Goal: Task Accomplishment & Management: Manage account settings

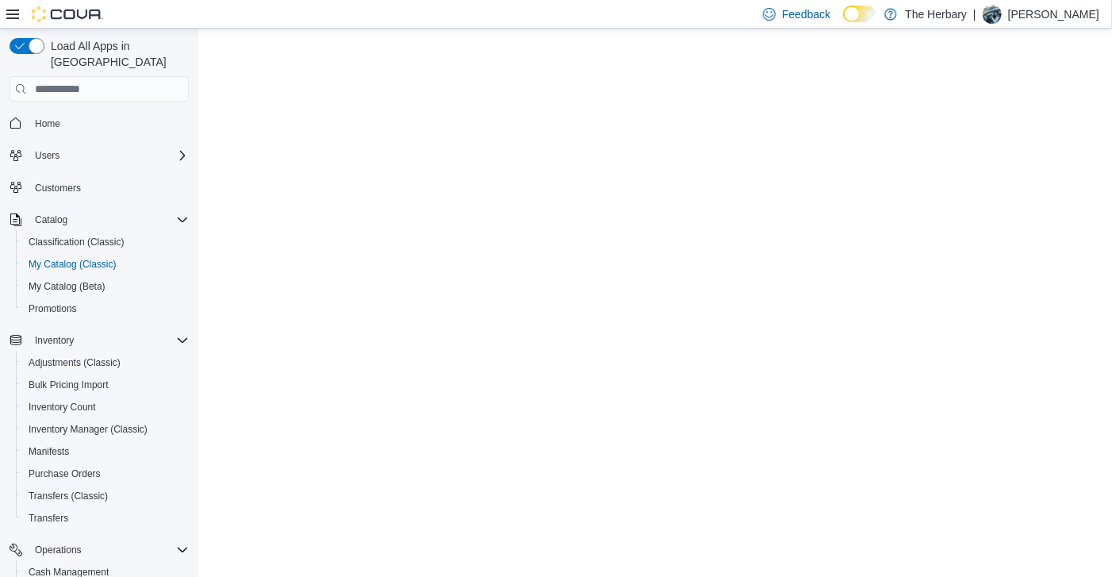
select select "**********"
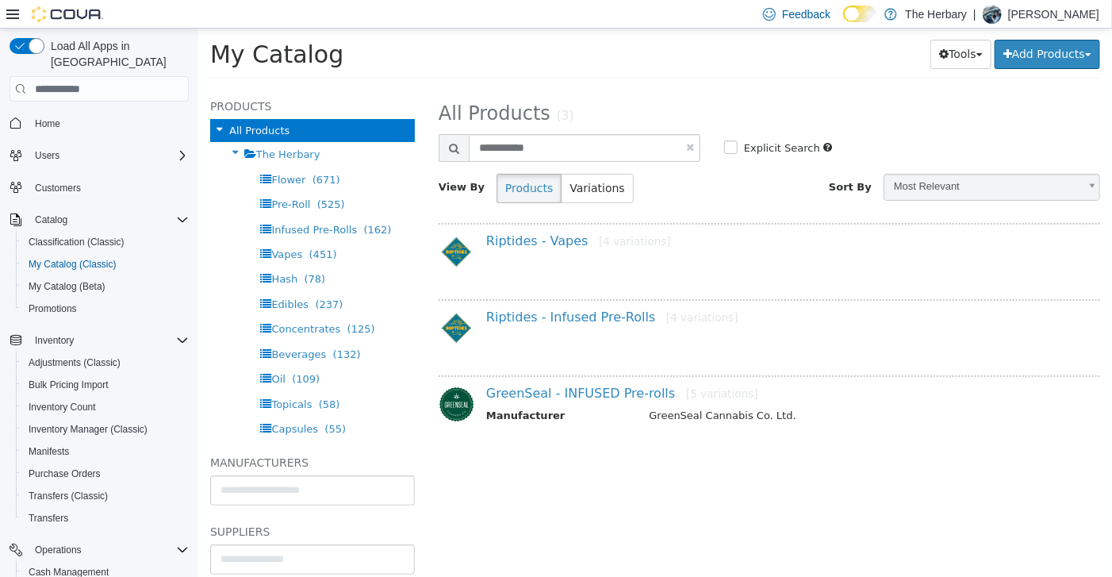
type input "**********"
select select "**********"
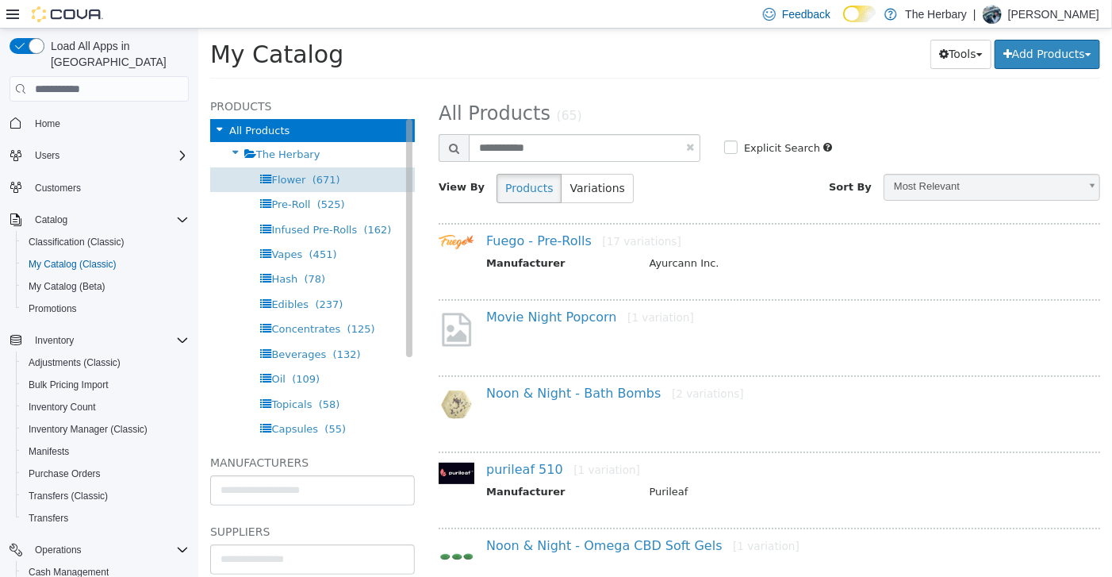
click at [326, 175] on span "(671)" at bounding box center [326, 180] width 28 height 12
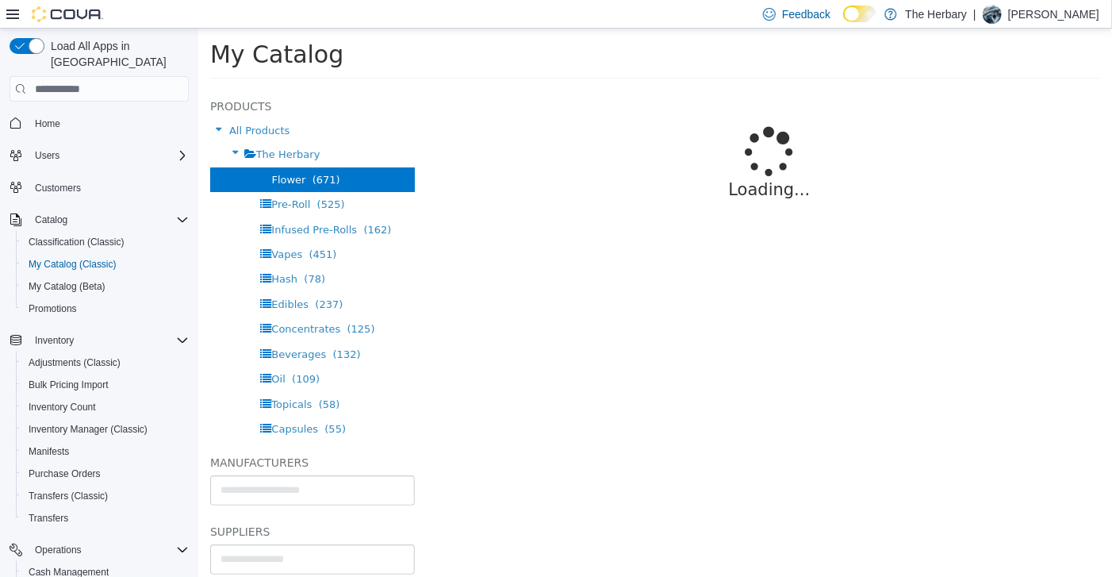
select select "**********"
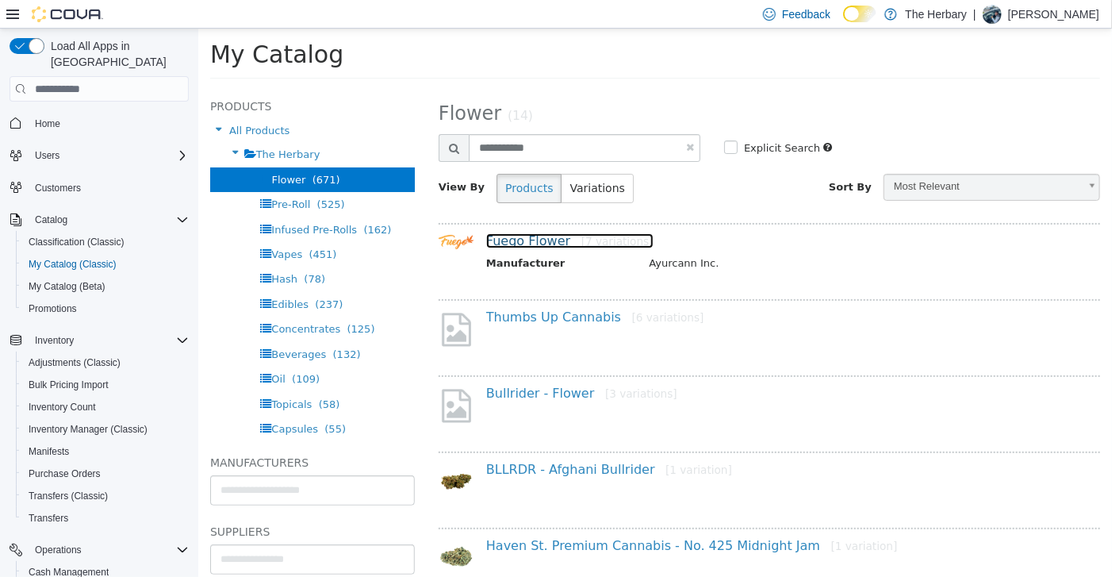
click at [528, 240] on link "Fuego Flower [7 variations]" at bounding box center [569, 240] width 167 height 15
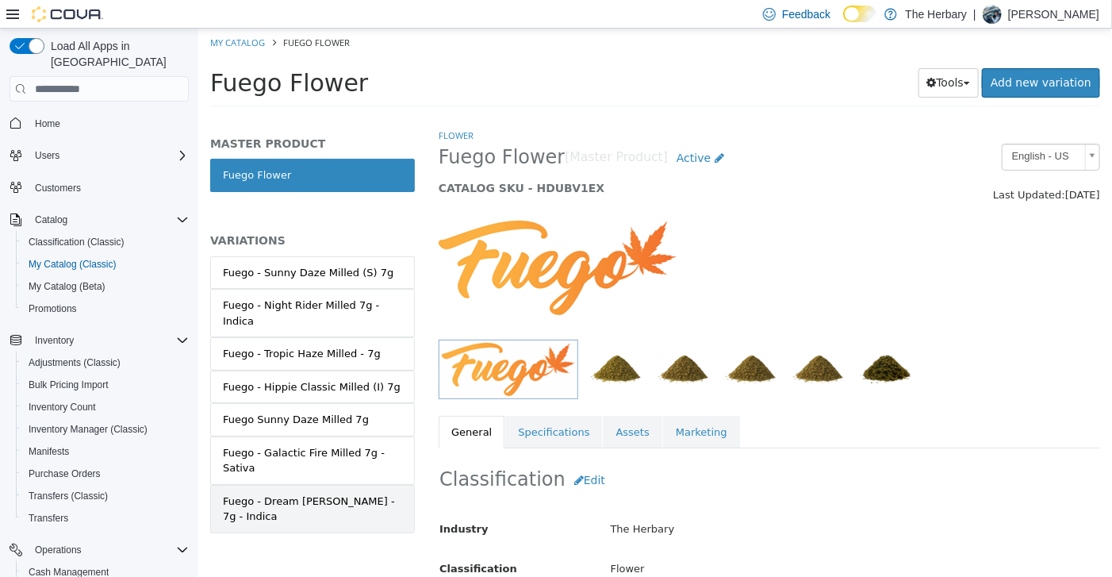
click at [326, 485] on link "Fuego - Dream [PERSON_NAME] - 7g - Indica" at bounding box center [311, 509] width 205 height 48
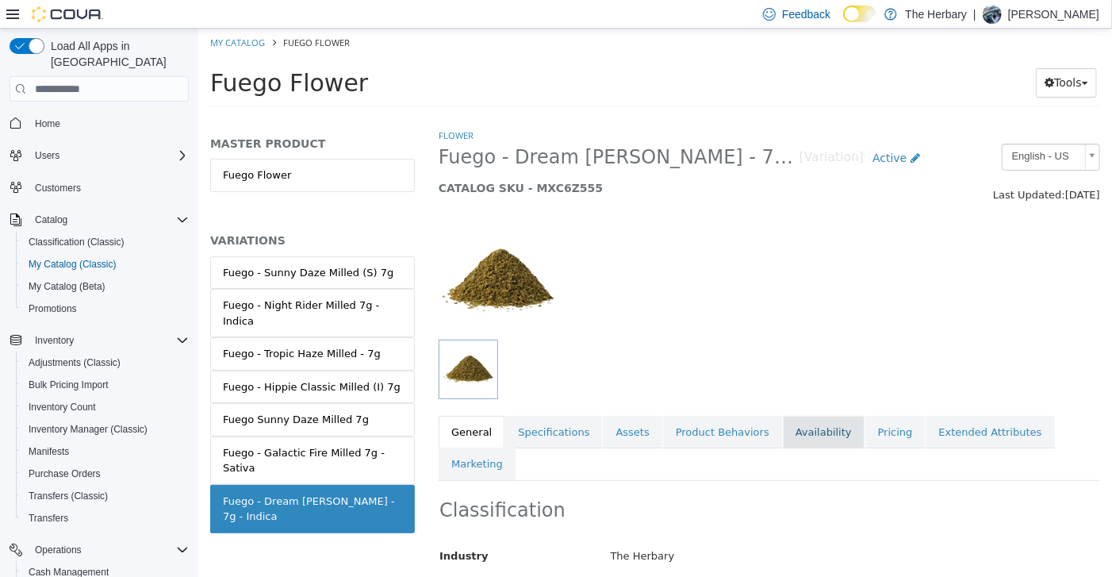
click at [798, 426] on link "Availability" at bounding box center [823, 432] width 82 height 33
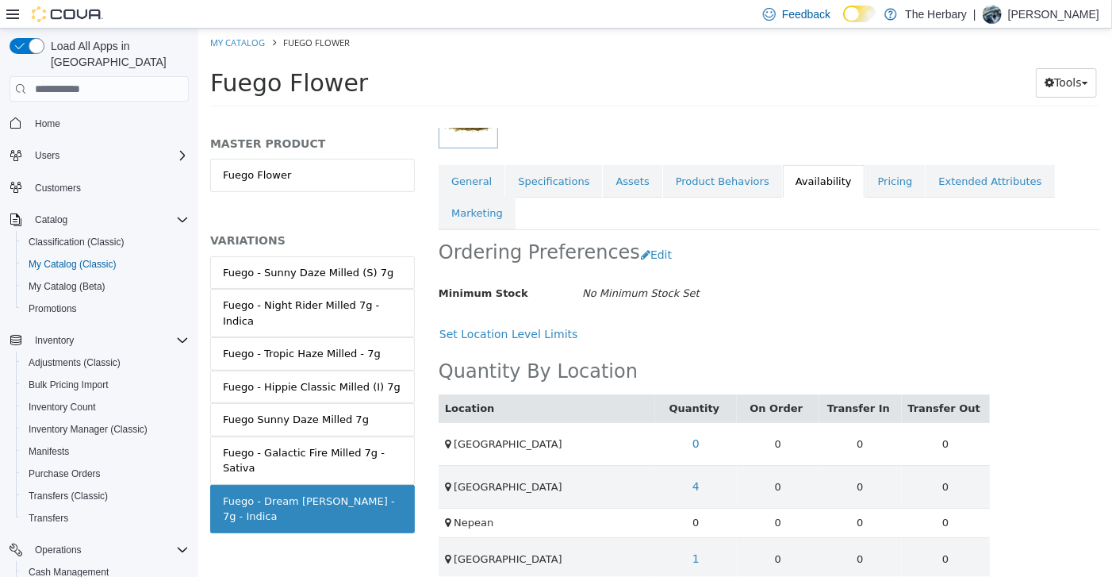
scroll to position [264, 0]
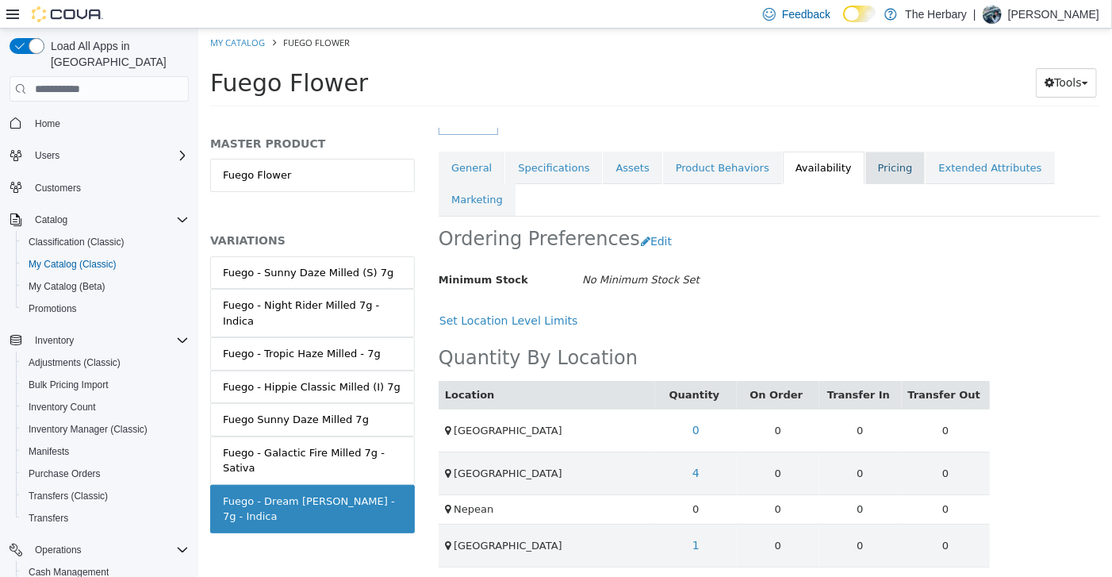
click at [865, 175] on link "Pricing" at bounding box center [895, 168] width 60 height 33
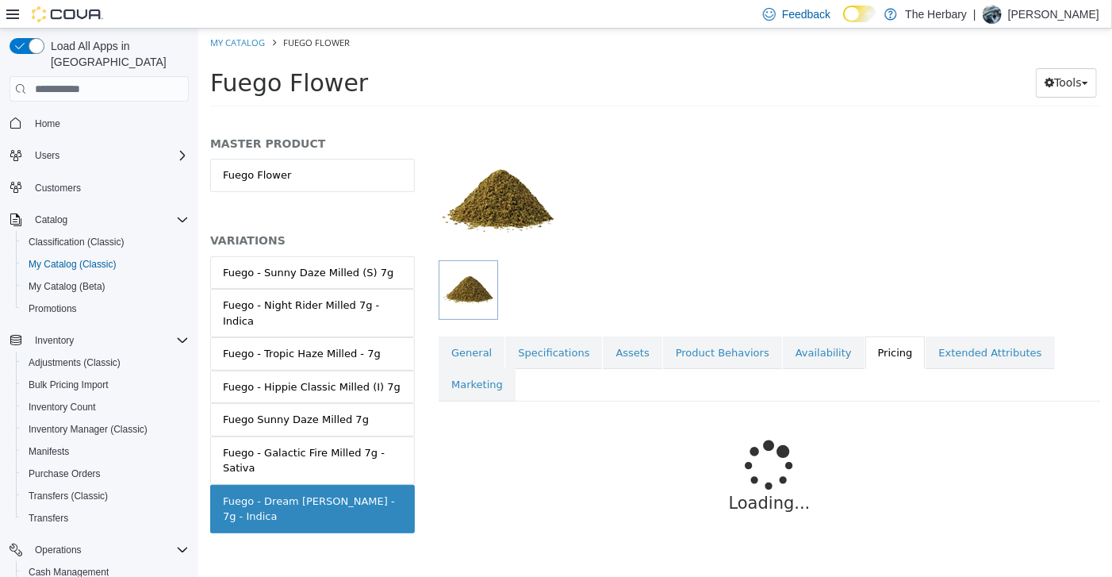
scroll to position [117, 0]
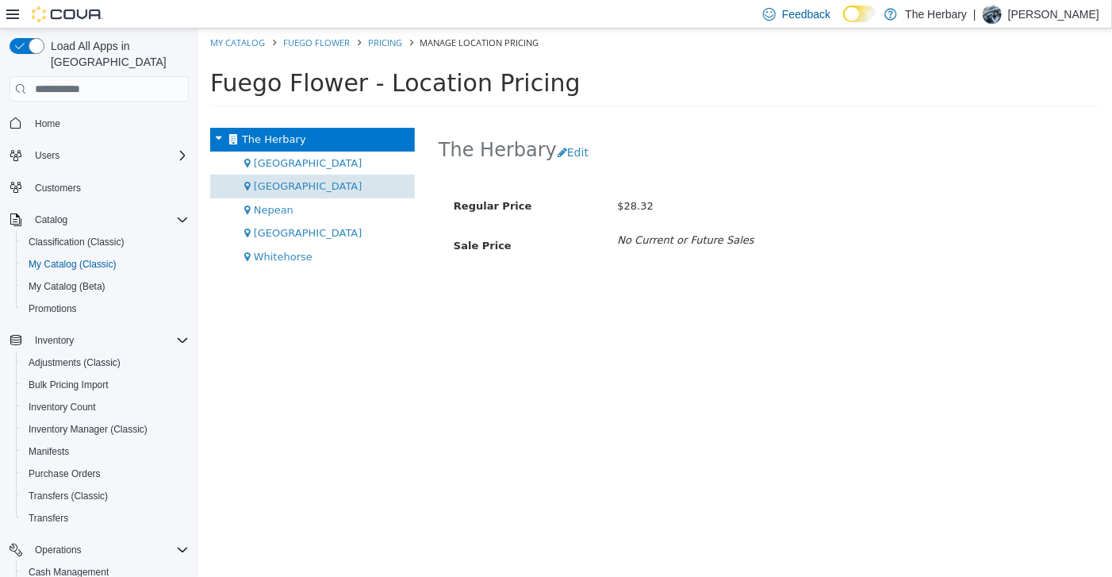
click at [317, 190] on div "[GEOGRAPHIC_DATA]" at bounding box center [311, 187] width 205 height 24
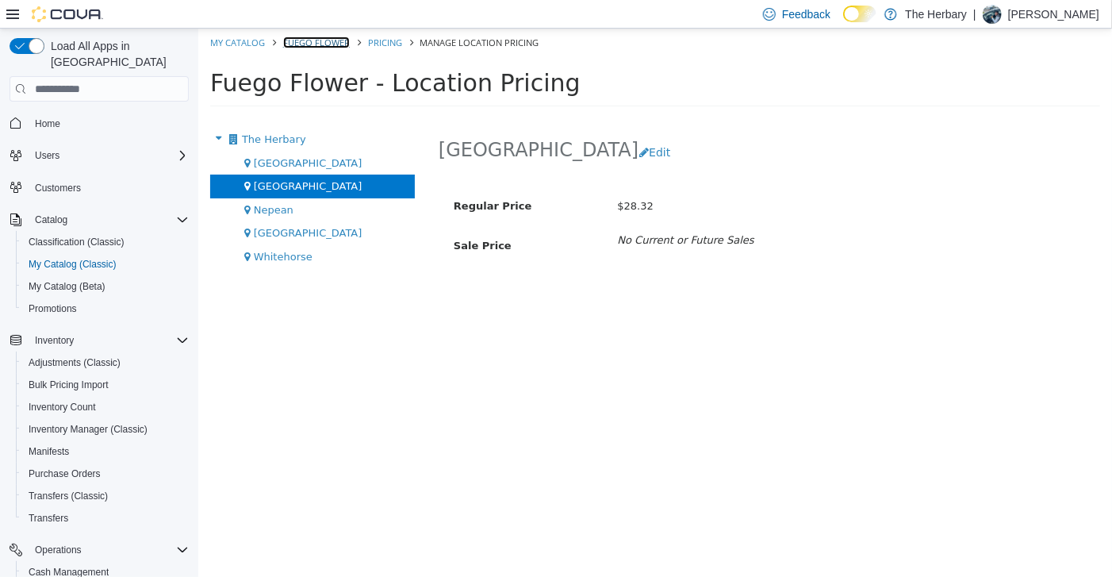
click at [317, 43] on link "Fuego Flower" at bounding box center [315, 42] width 67 height 12
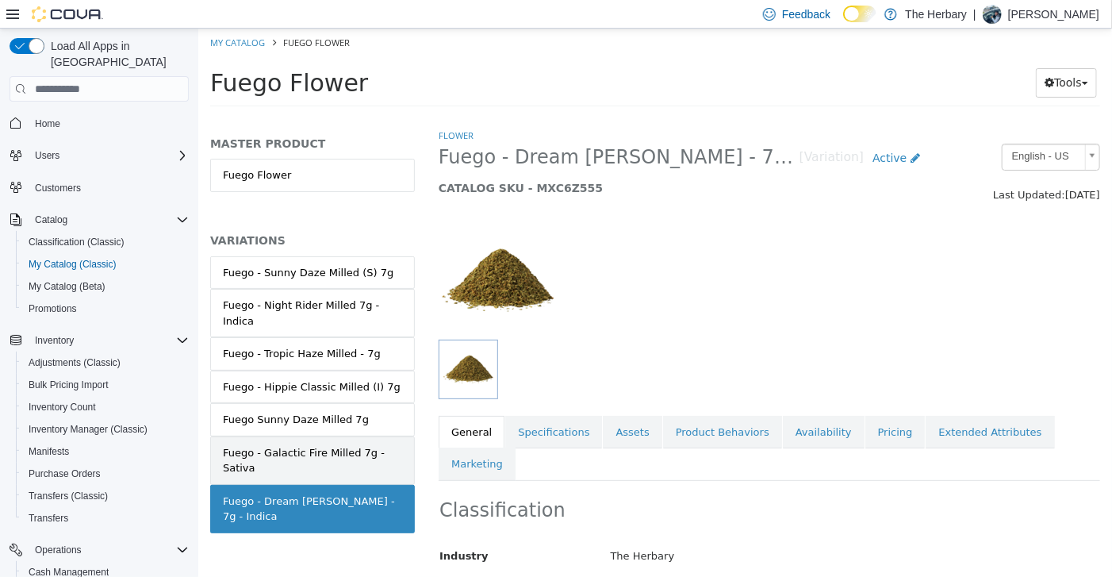
click at [355, 445] on div "Fuego - Galactic Fire Milled 7g - Sativa" at bounding box center [311, 460] width 179 height 31
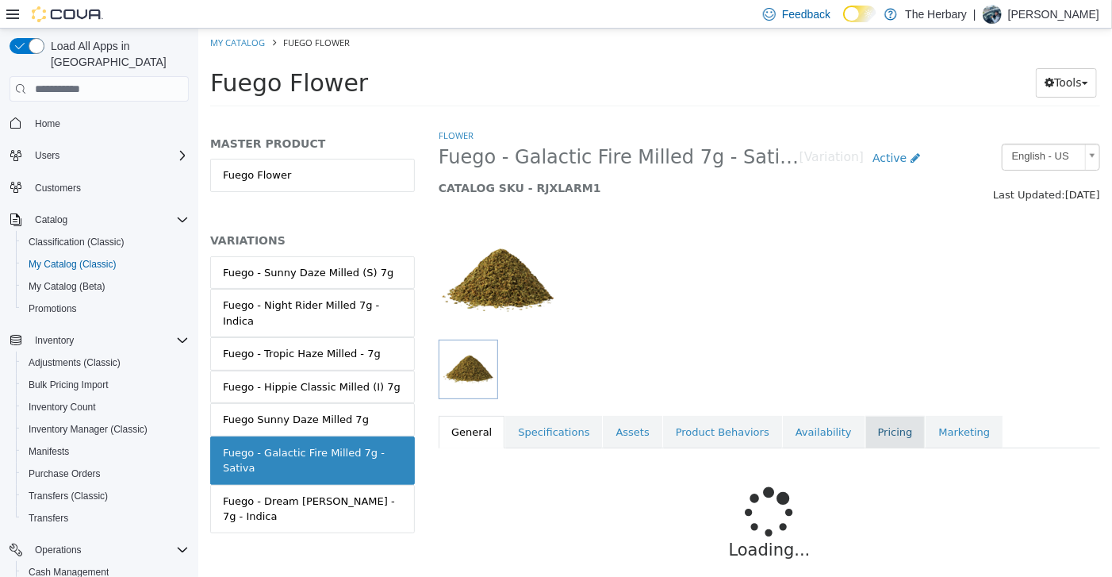
click at [865, 444] on link "Pricing" at bounding box center [895, 432] width 60 height 33
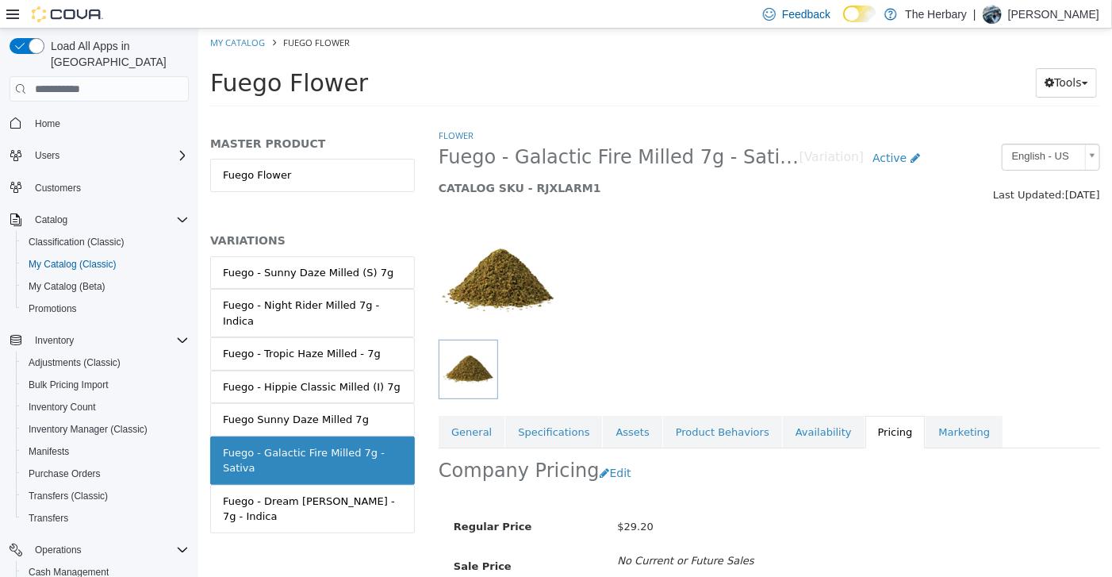
scroll to position [117, 0]
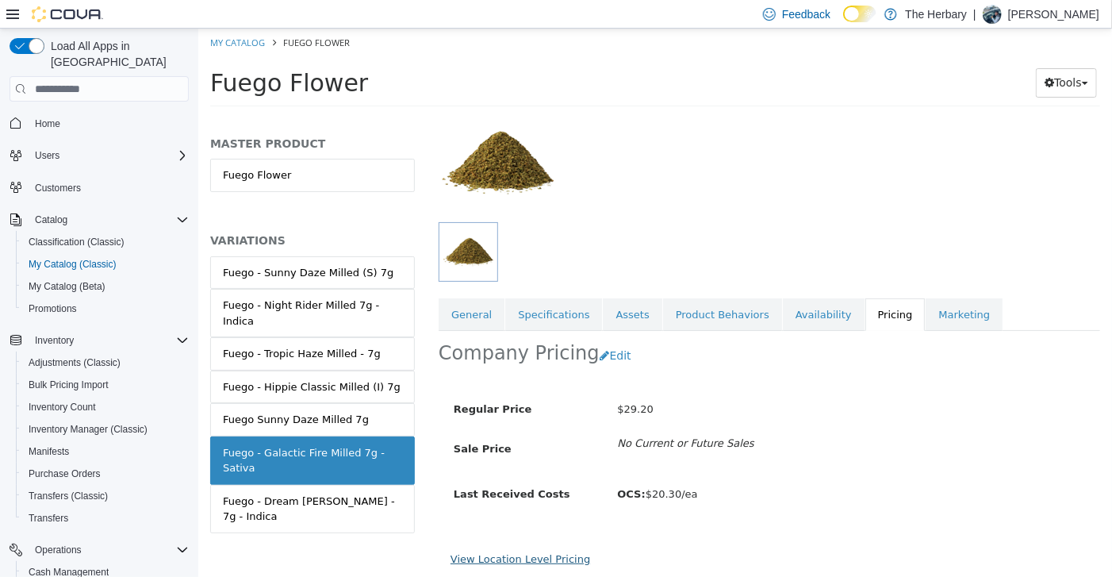
click at [539, 553] on link "View Location Level Pricing" at bounding box center [520, 559] width 140 height 12
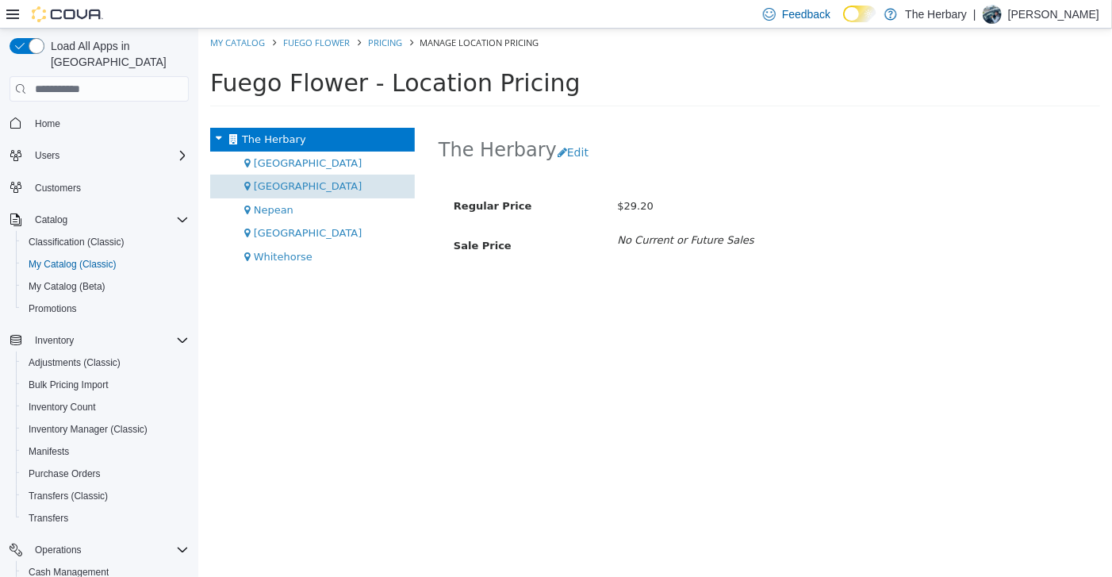
click at [312, 190] on div "[GEOGRAPHIC_DATA]" at bounding box center [311, 187] width 205 height 24
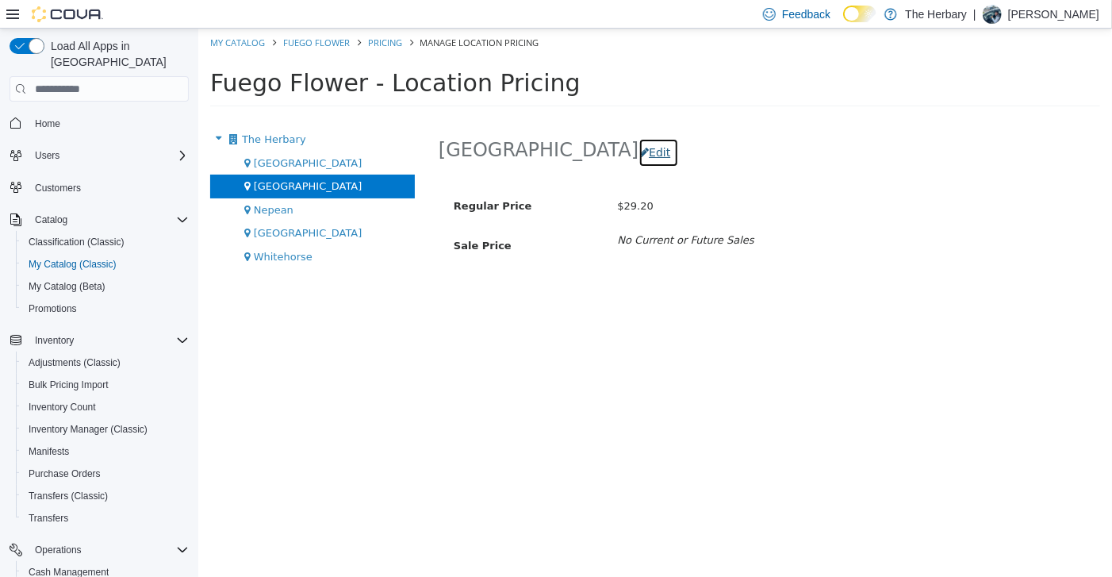
click at [638, 157] on button "Edit" at bounding box center [658, 152] width 40 height 29
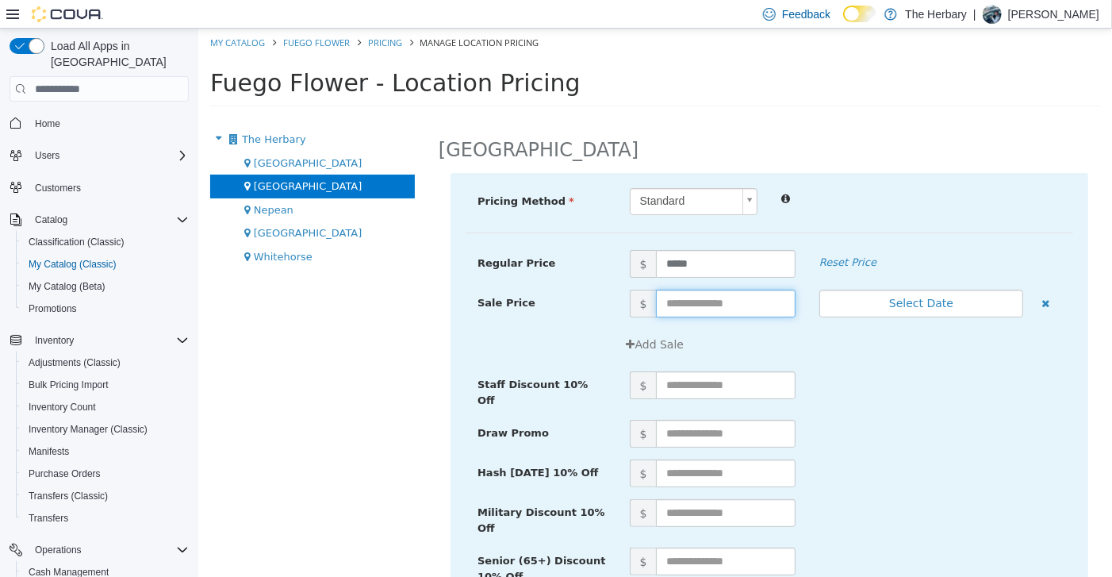
click at [732, 309] on input "text" at bounding box center [724, 304] width 139 height 28
type input "*****"
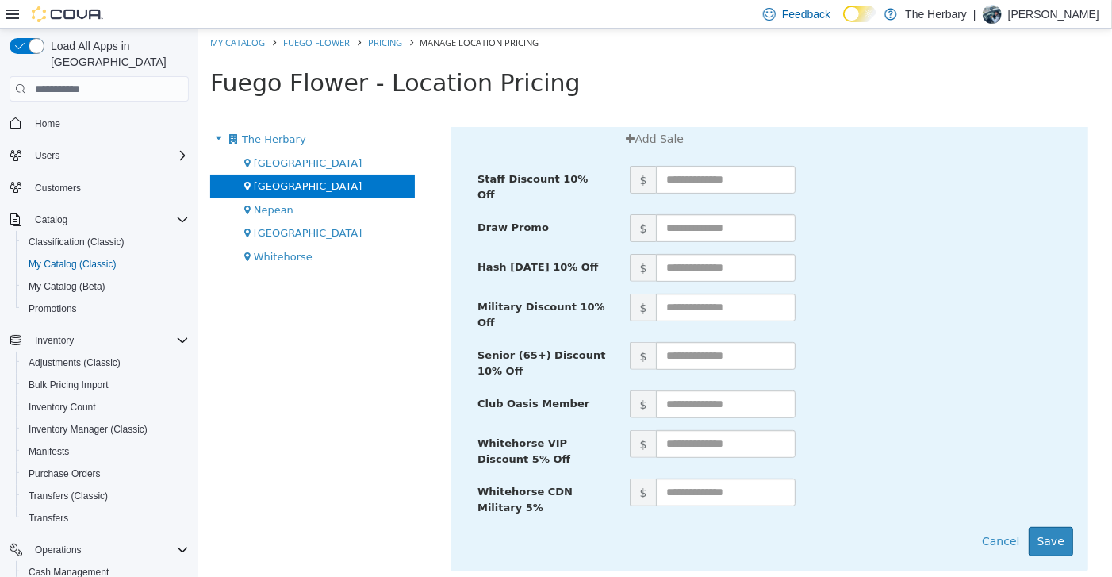
scroll to position [206, 0]
click at [1056, 536] on button "Save" at bounding box center [1050, 540] width 44 height 29
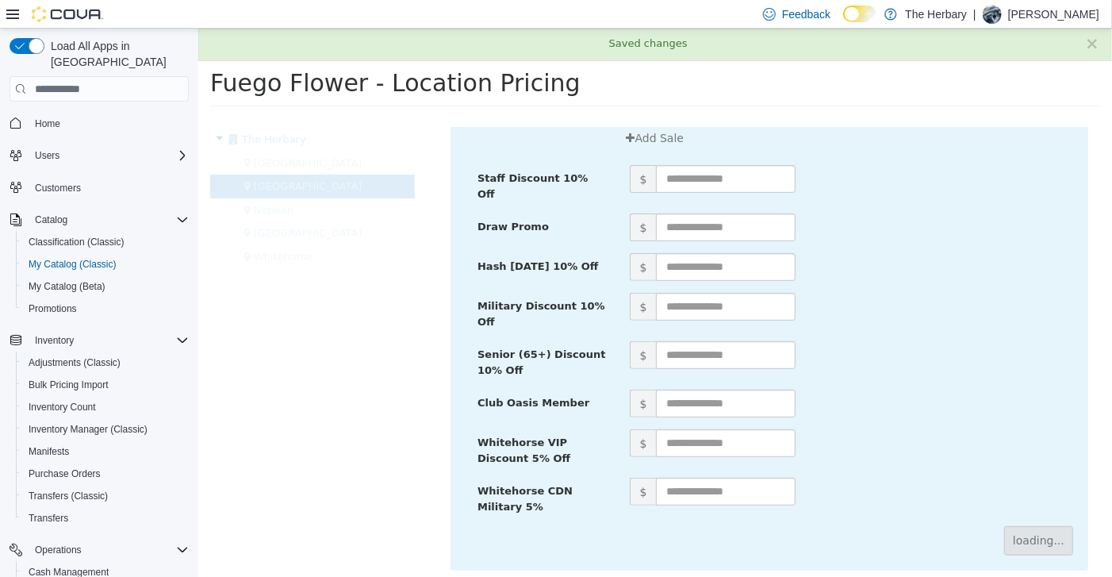
scroll to position [0, 0]
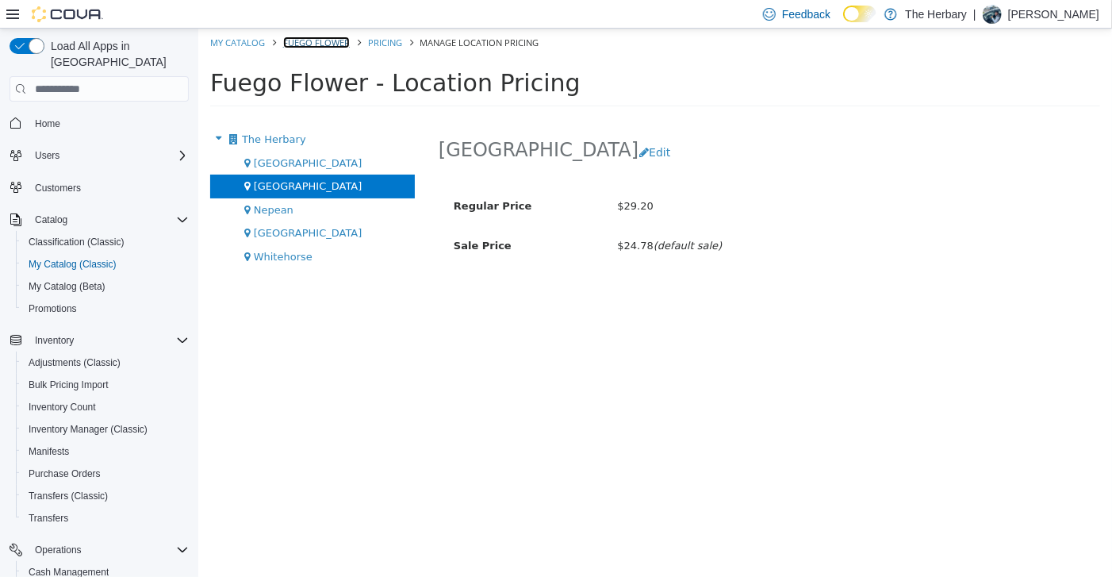
click at [310, 39] on link "Fuego Flower" at bounding box center [315, 42] width 67 height 12
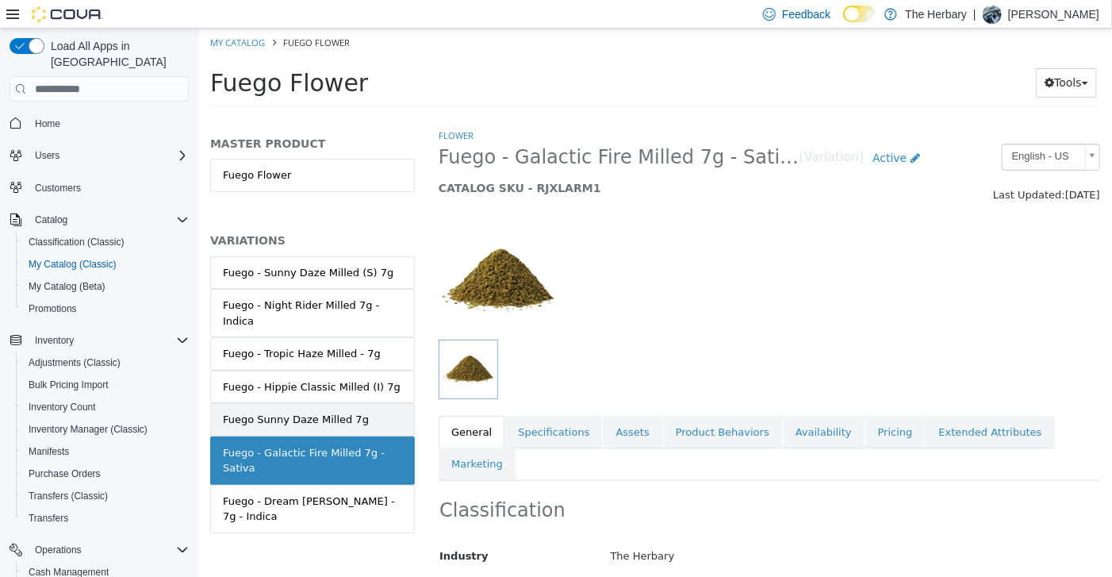
click at [350, 412] on div "Fuego Sunny Daze Milled 7g" at bounding box center [295, 420] width 146 height 16
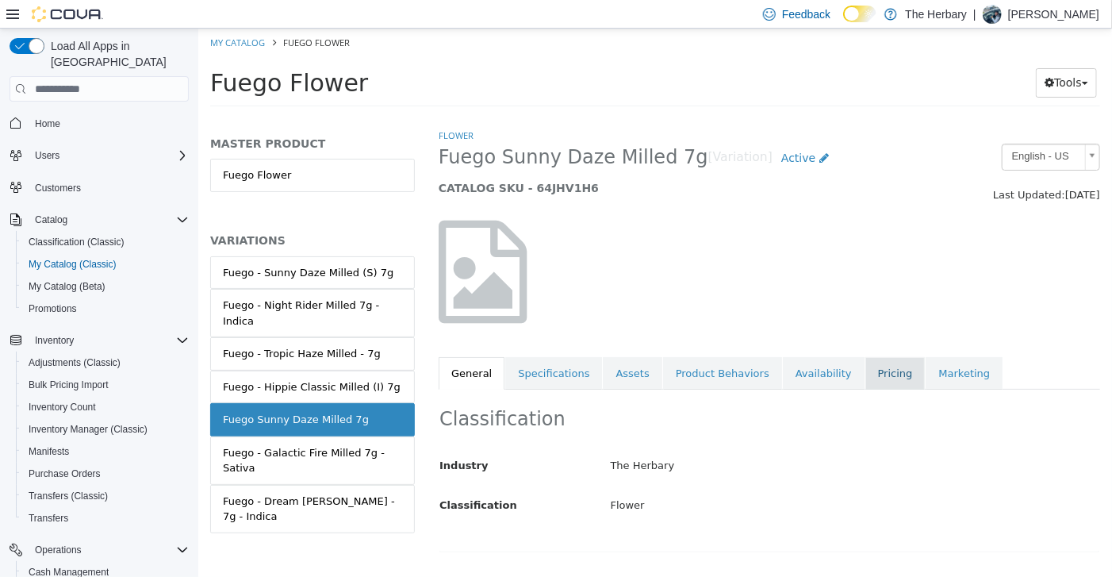
click at [865, 375] on link "Pricing" at bounding box center [895, 373] width 60 height 33
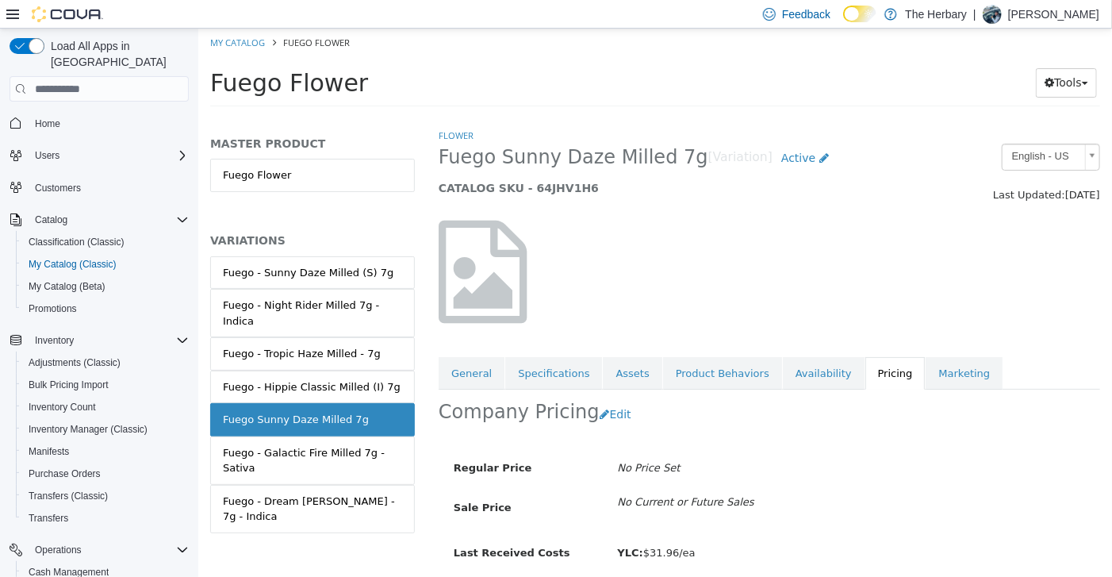
scroll to position [60, 0]
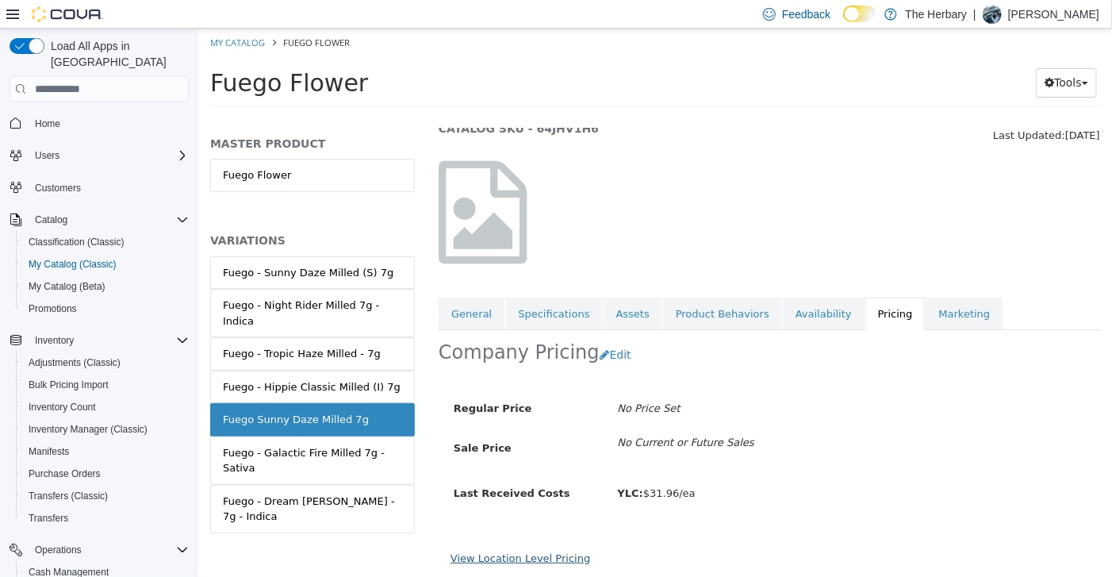
click at [516, 559] on link "View Location Level Pricing" at bounding box center [520, 558] width 140 height 12
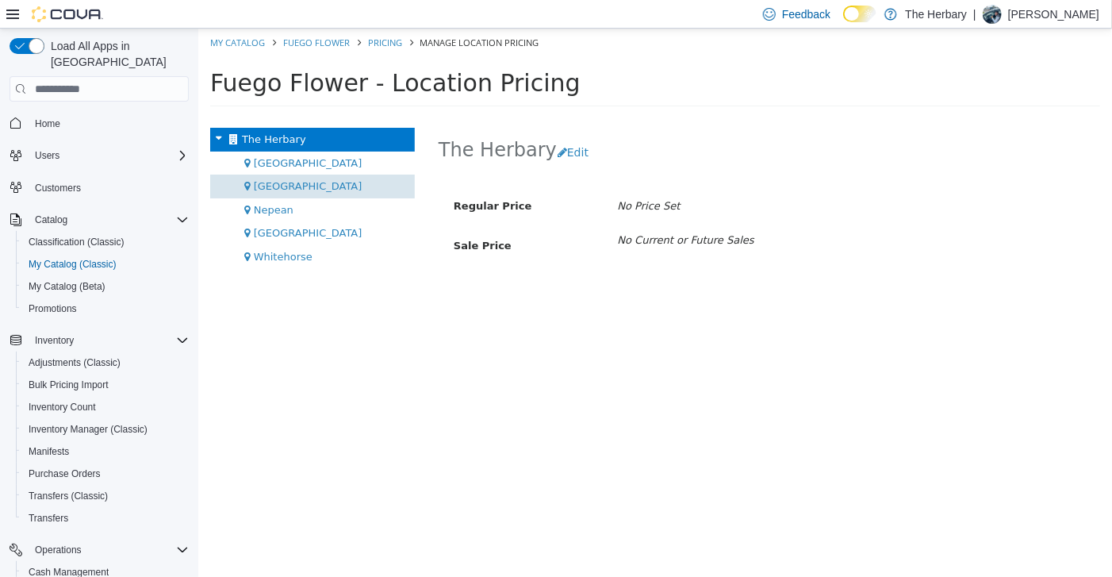
click at [272, 189] on span "[GEOGRAPHIC_DATA]" at bounding box center [307, 186] width 109 height 12
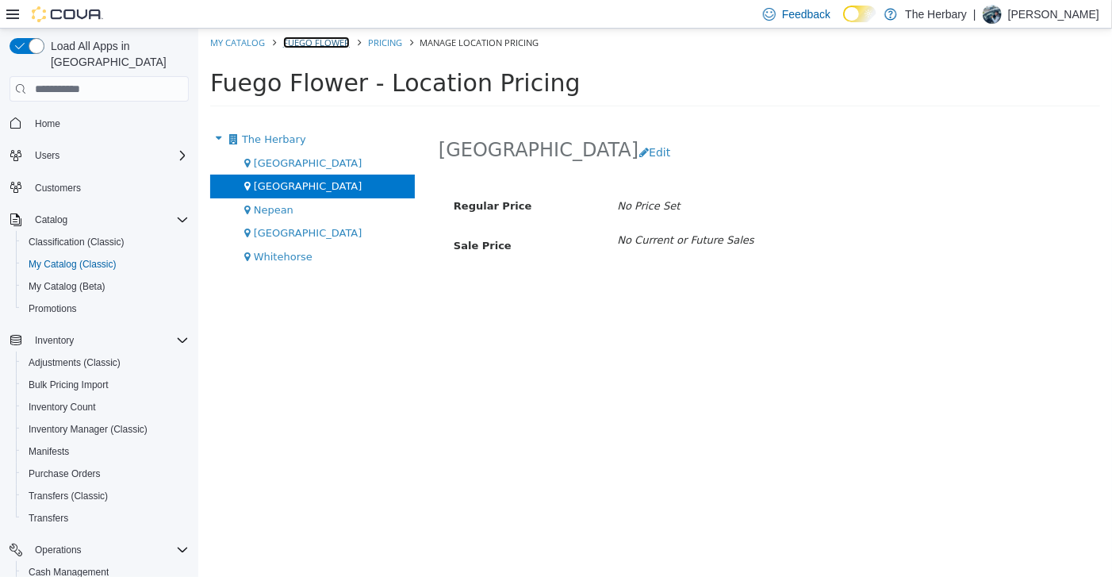
click at [332, 44] on link "Fuego Flower" at bounding box center [315, 42] width 67 height 12
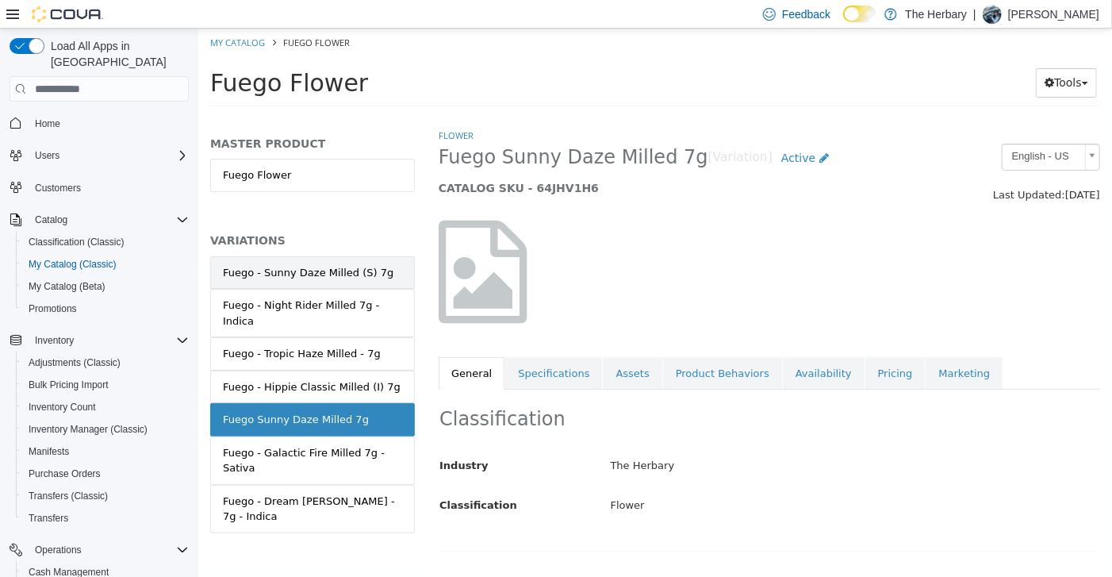
click at [325, 272] on div "Fuego - Sunny Daze Milled (S) 7g" at bounding box center [307, 273] width 171 height 16
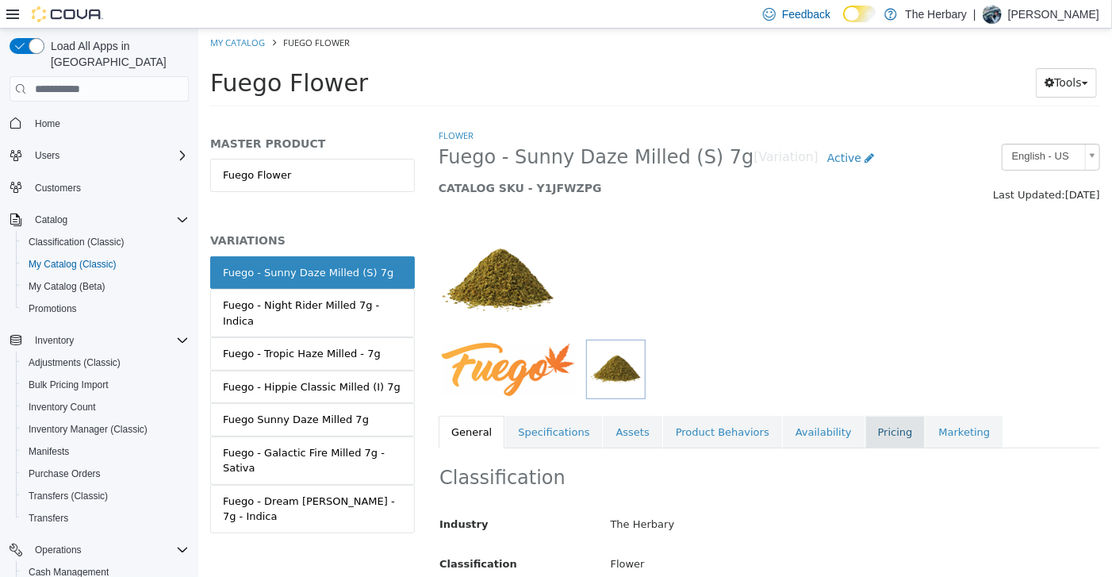
click at [865, 426] on link "Pricing" at bounding box center [895, 432] width 60 height 33
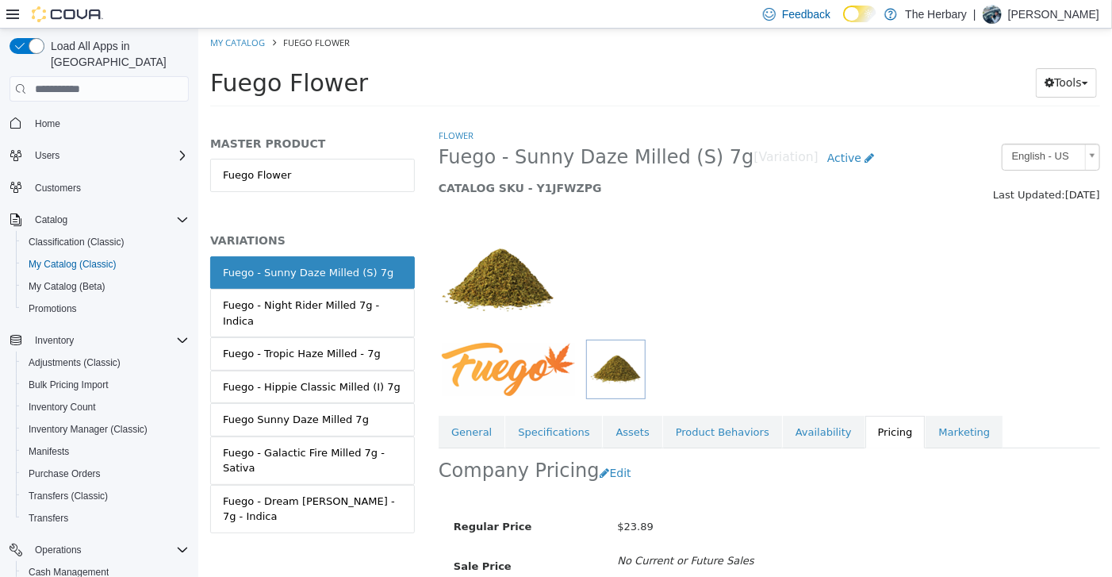
scroll to position [117, 0]
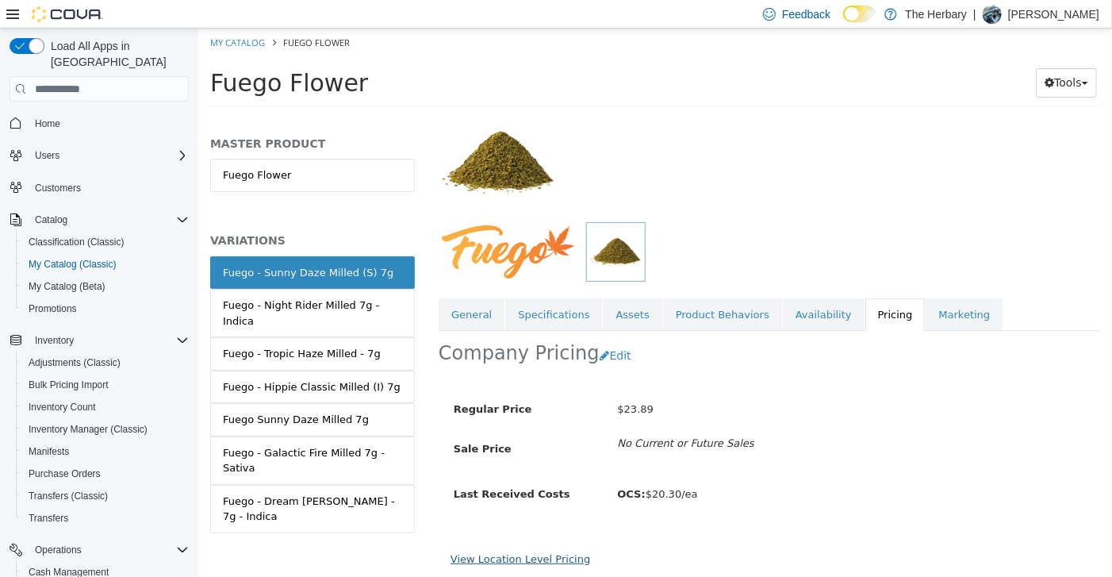
click at [540, 553] on link "View Location Level Pricing" at bounding box center [520, 559] width 140 height 12
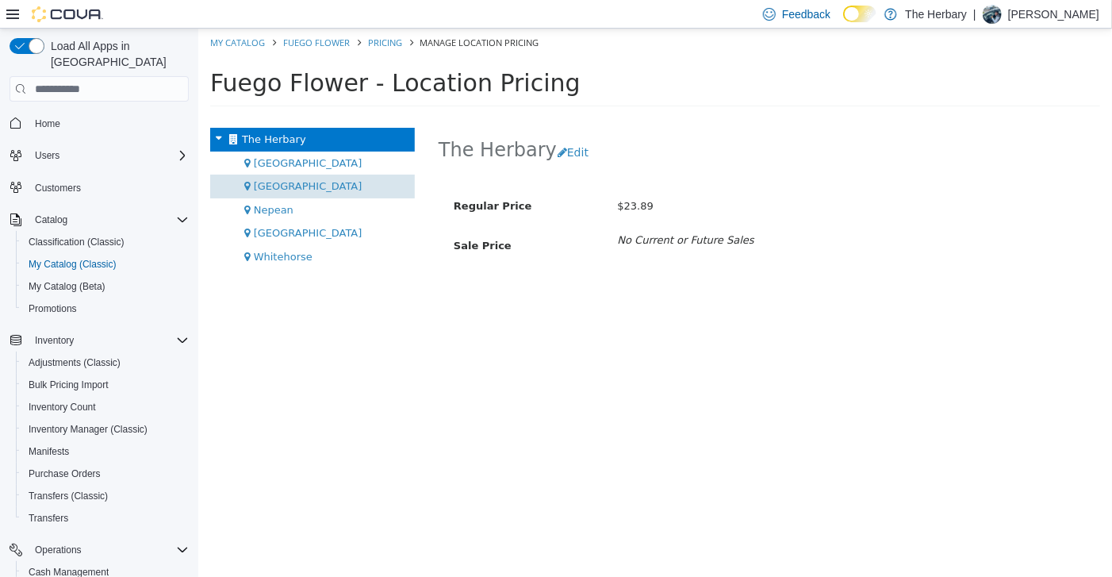
click at [307, 186] on div "[GEOGRAPHIC_DATA]" at bounding box center [311, 187] width 205 height 24
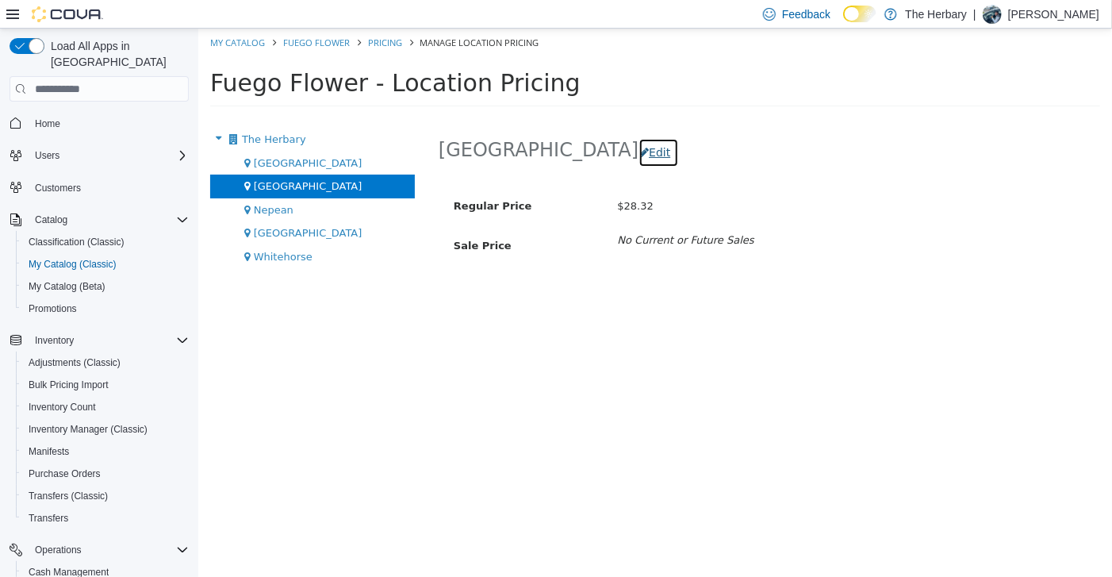
click at [638, 156] on button "Edit" at bounding box center [658, 152] width 40 height 29
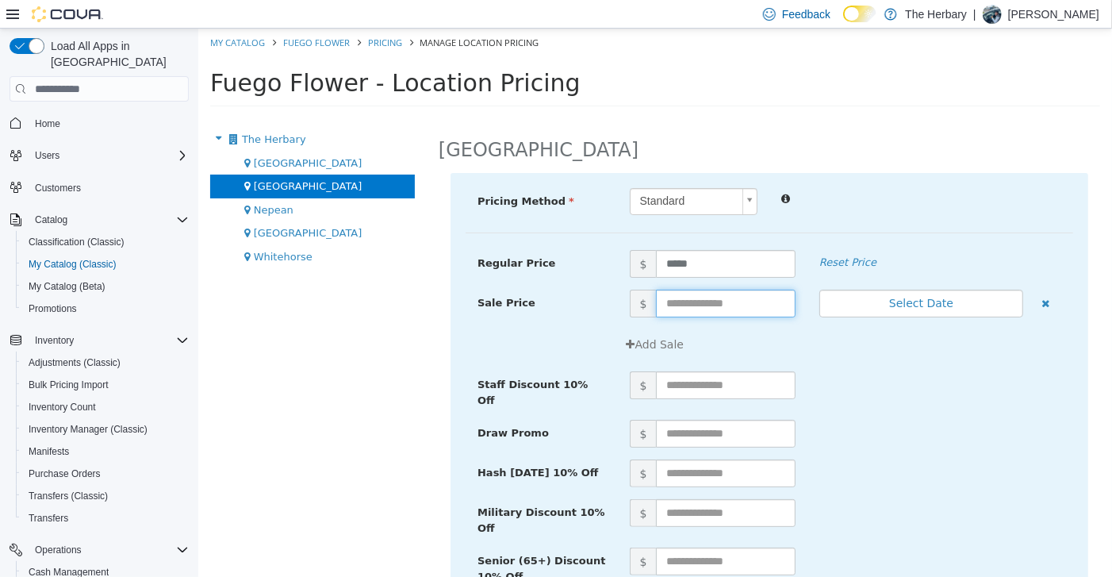
click at [754, 309] on input "text" at bounding box center [724, 304] width 139 height 28
type input "**"
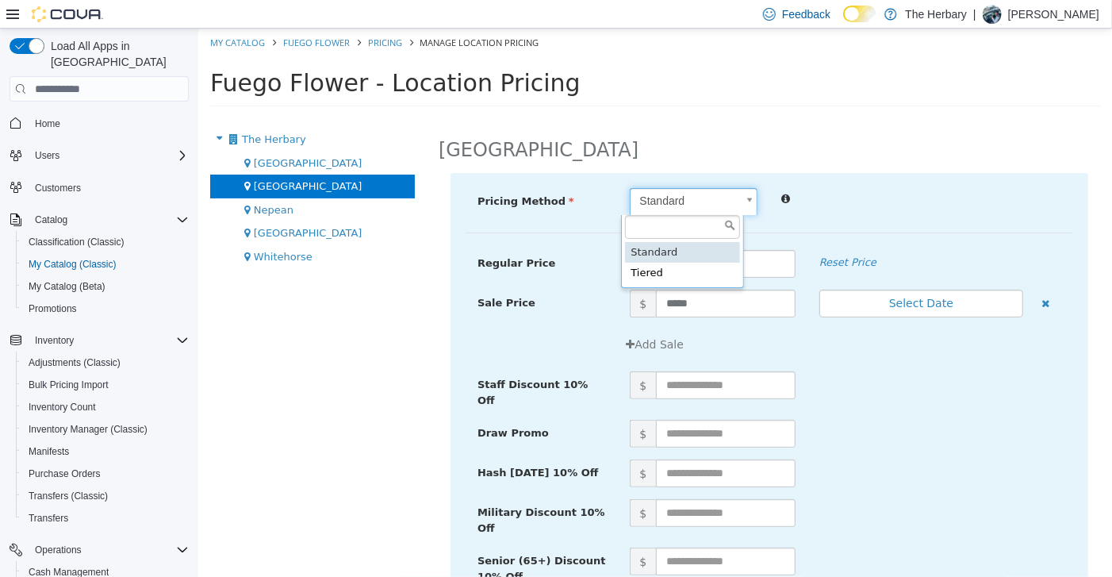
click at [1047, 117] on body "Saving Bulk Changes... × Saved changes My Catalog Fuego Flower Pricing Manage L…" at bounding box center [655, 73] width 914 height 88
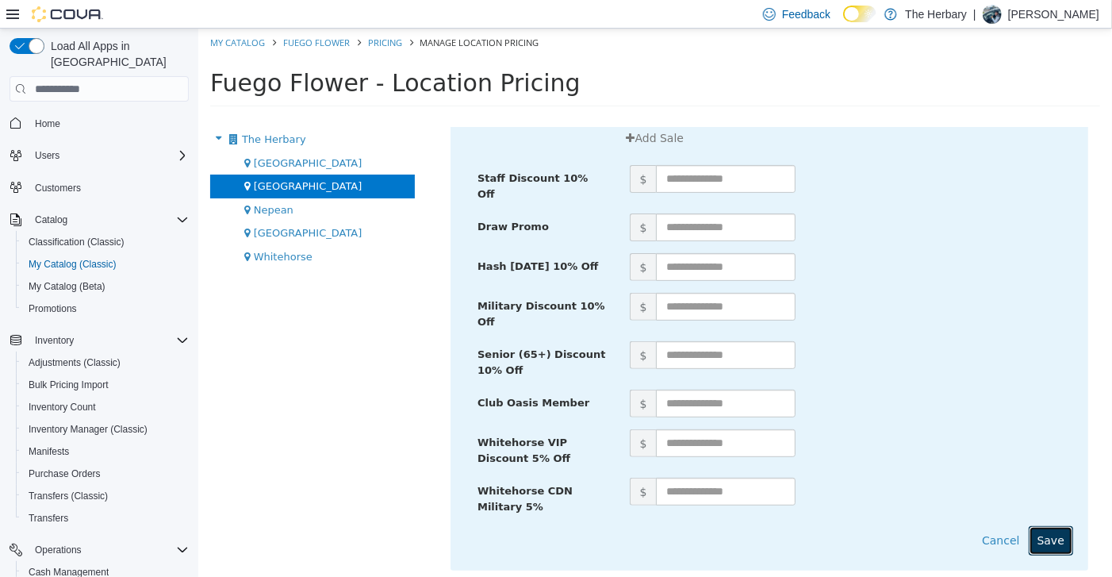
click at [1050, 531] on button "Save" at bounding box center [1050, 540] width 44 height 29
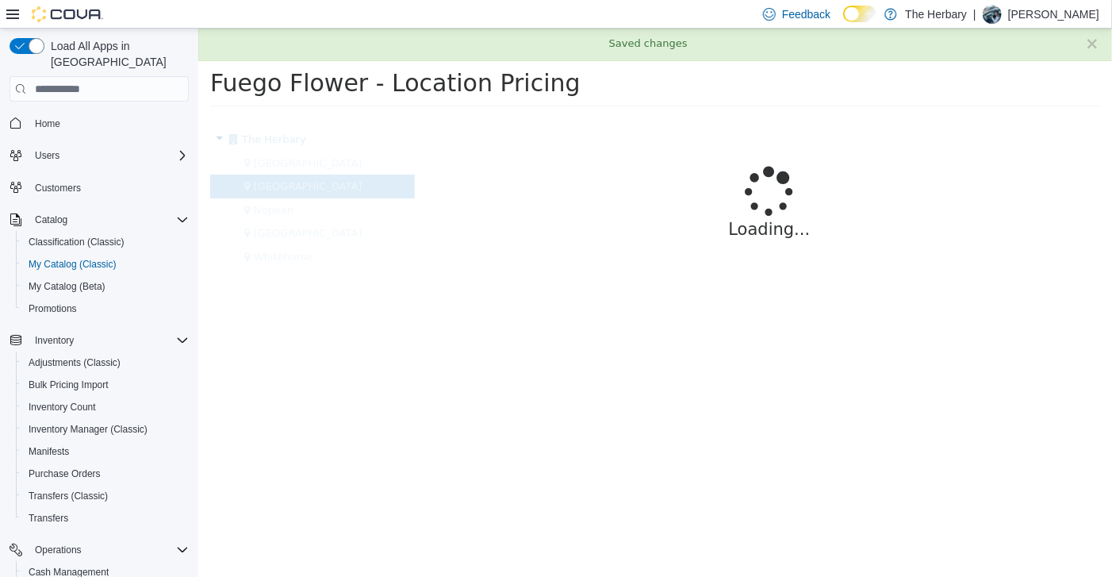
scroll to position [0, 0]
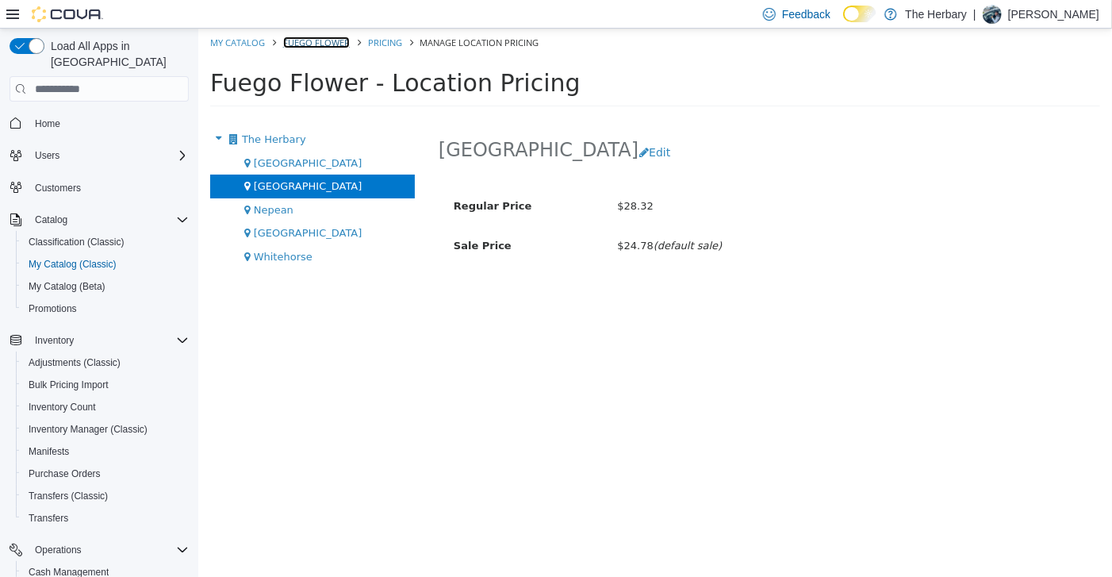
click at [329, 44] on link "Fuego Flower" at bounding box center [315, 42] width 67 height 12
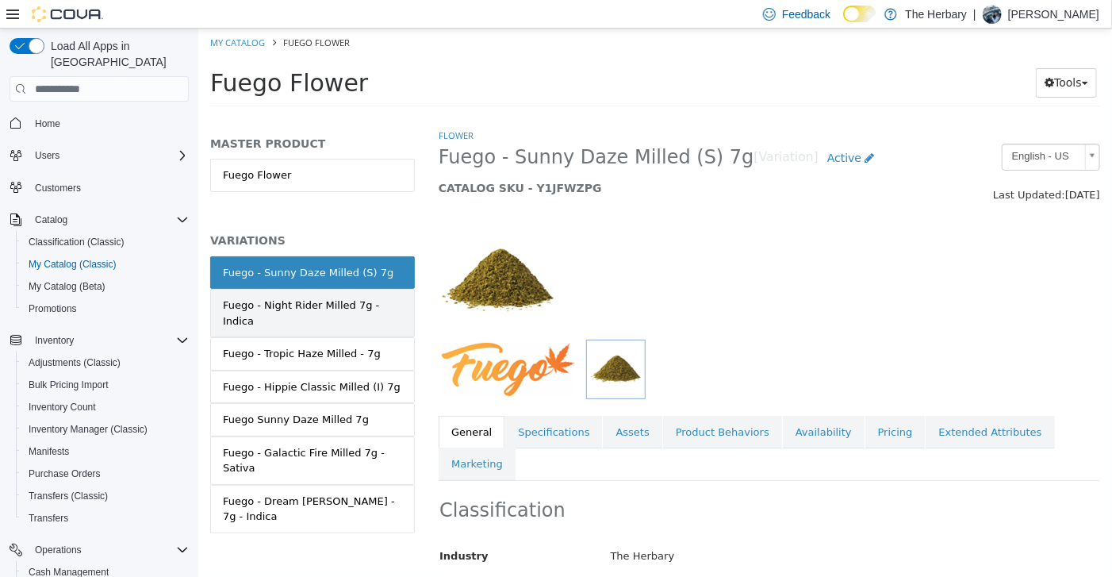
click at [349, 307] on div "Fuego - Night Rider Milled 7g - Indica" at bounding box center [311, 313] width 179 height 31
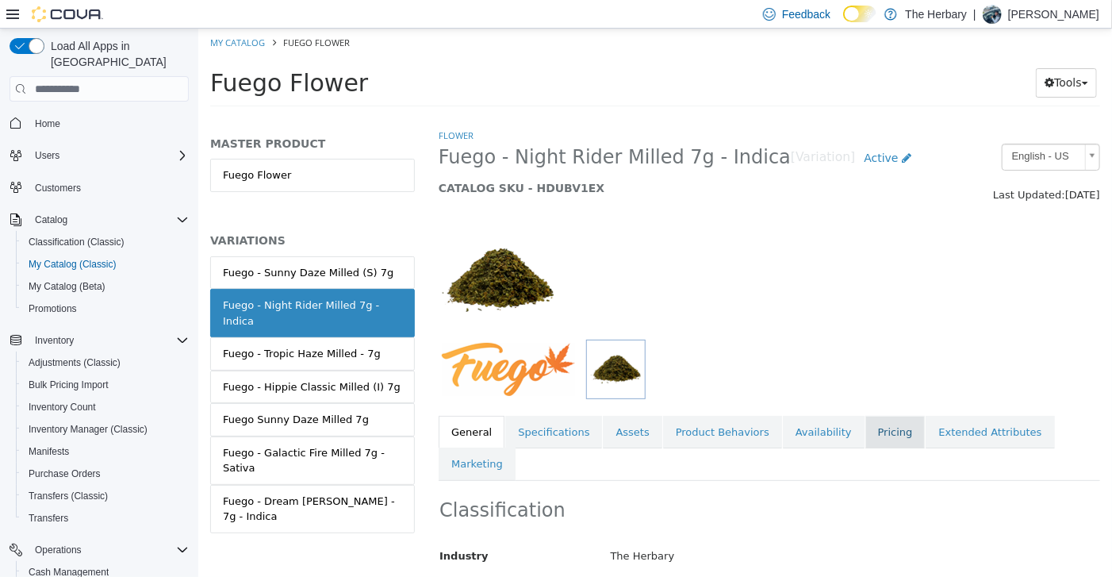
click at [865, 447] on link "Pricing" at bounding box center [895, 432] width 60 height 33
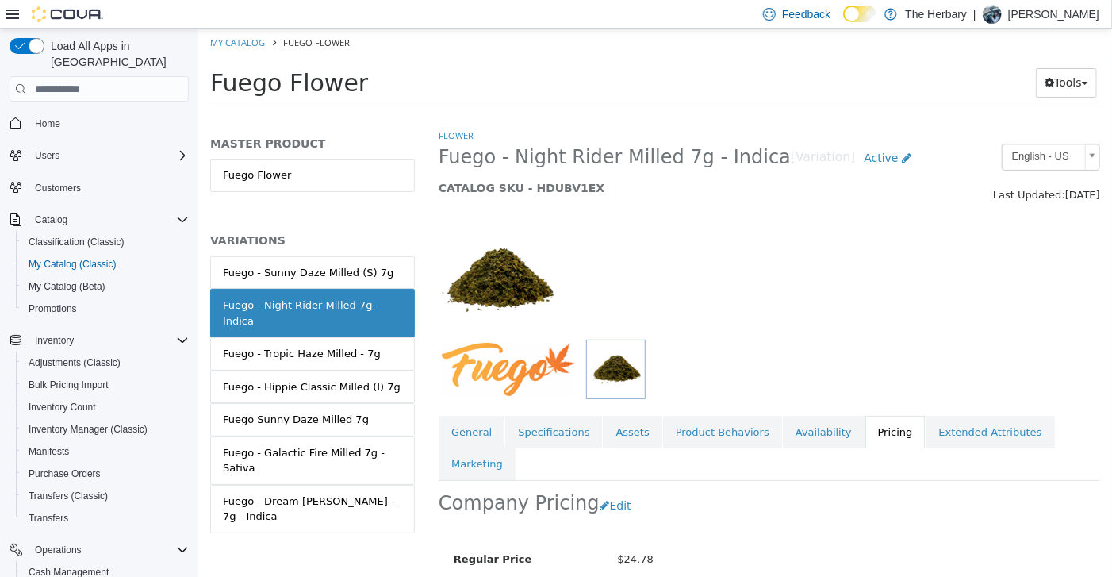
scroll to position [133, 0]
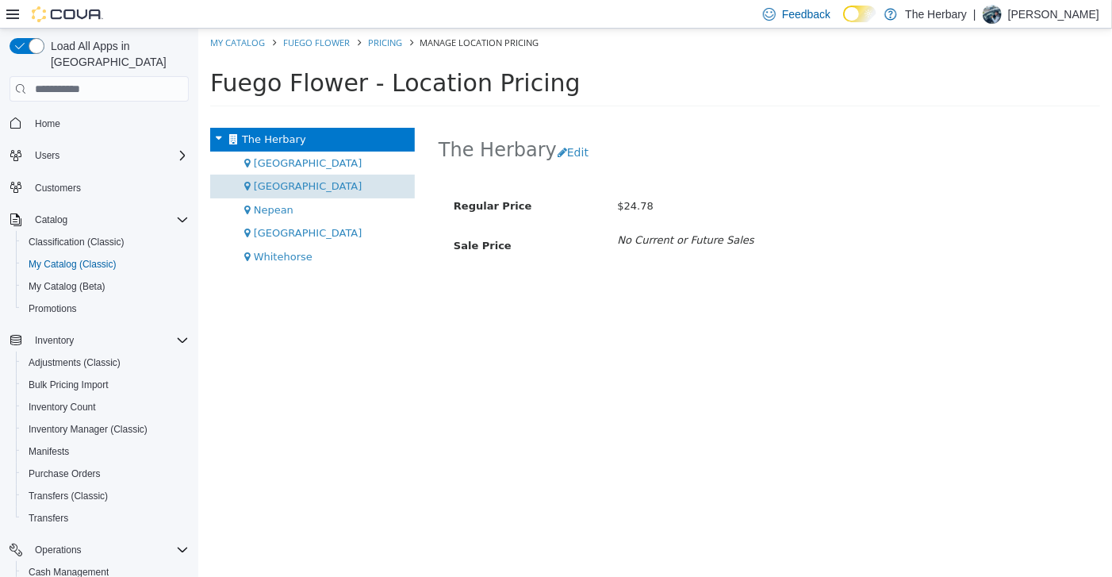
click at [312, 188] on div "[GEOGRAPHIC_DATA]" at bounding box center [311, 187] width 205 height 24
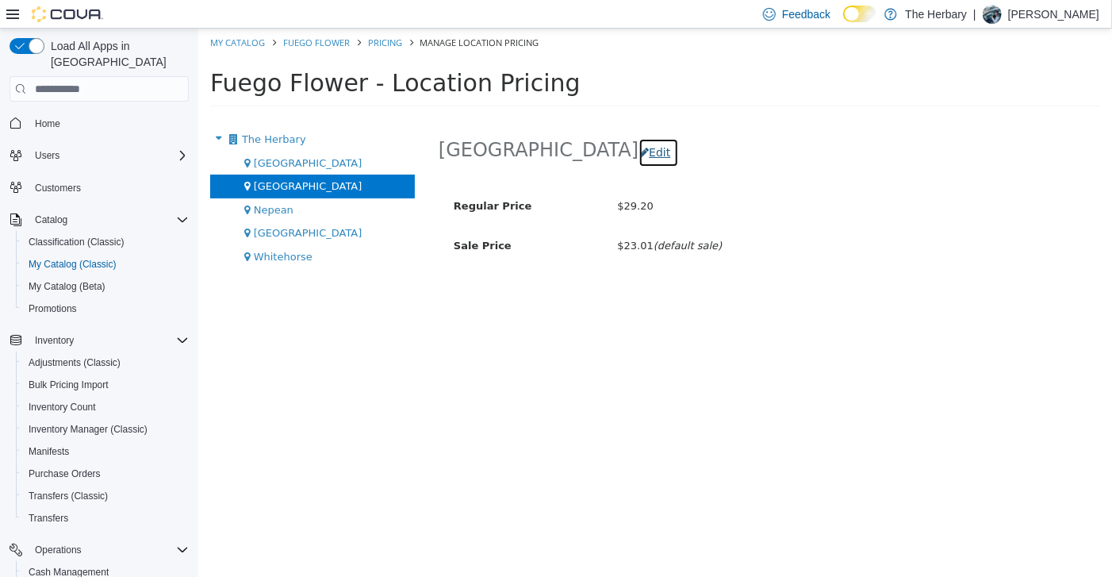
click at [638, 156] on button "Edit" at bounding box center [658, 152] width 40 height 29
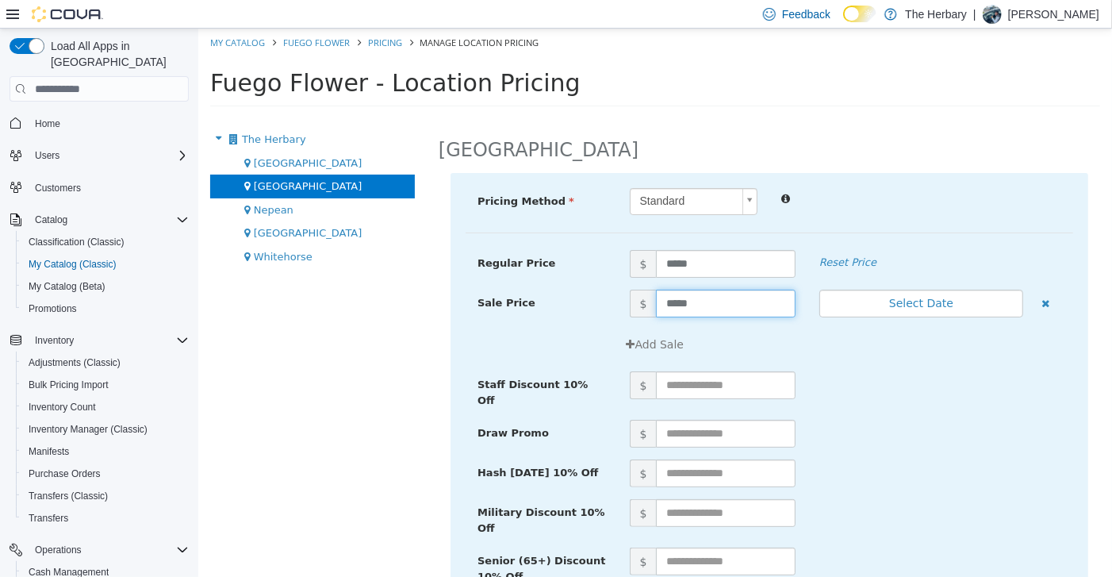
click at [722, 310] on input "*****" at bounding box center [724, 304] width 139 height 28
type input "*****"
click at [839, 388] on div "$" at bounding box center [845, 385] width 456 height 28
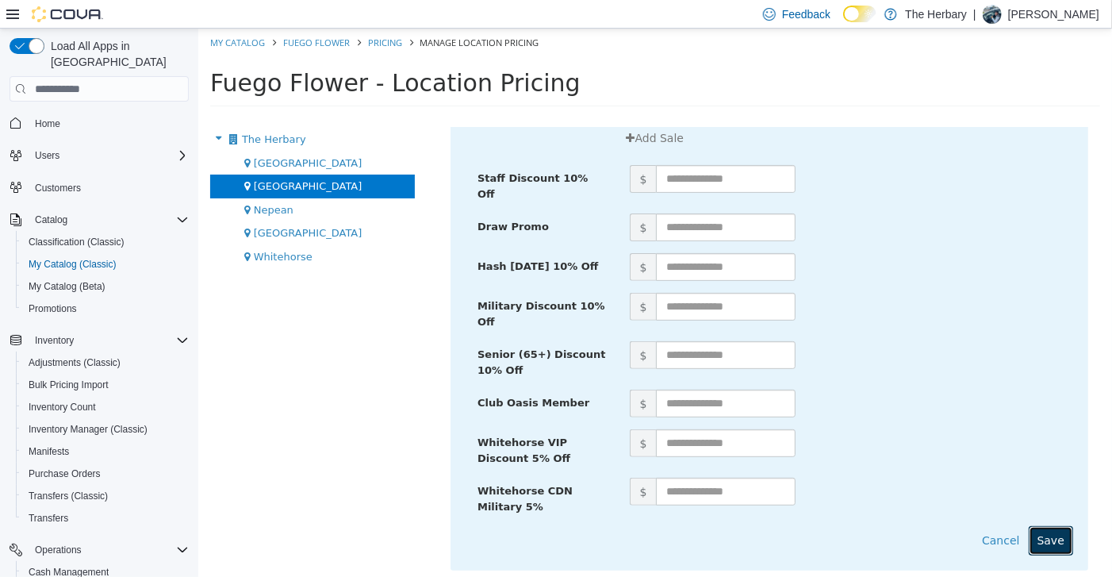
click at [1046, 534] on button "Save" at bounding box center [1050, 540] width 44 height 29
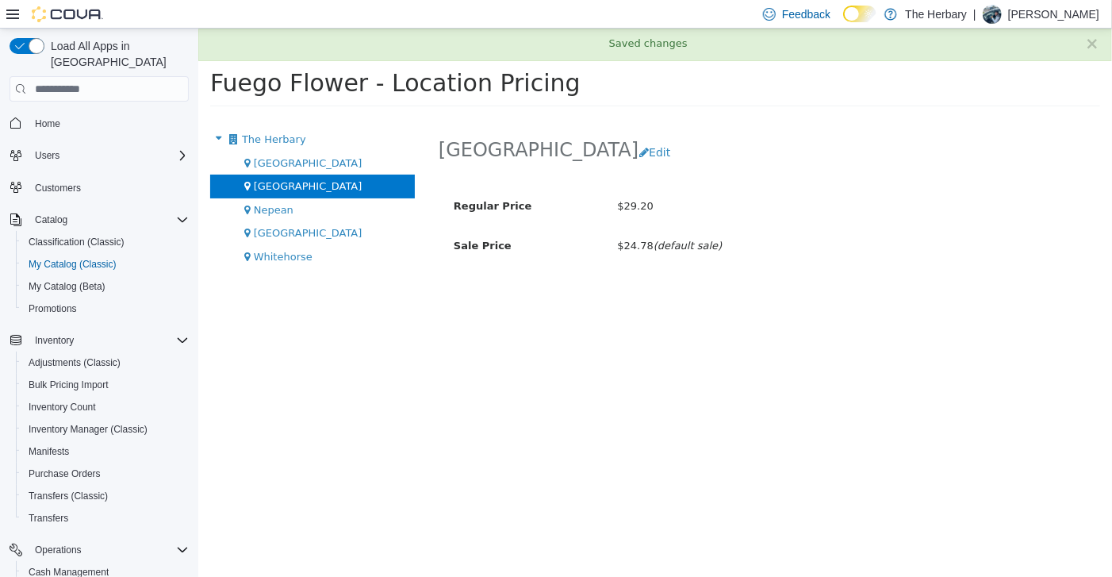
scroll to position [0, 0]
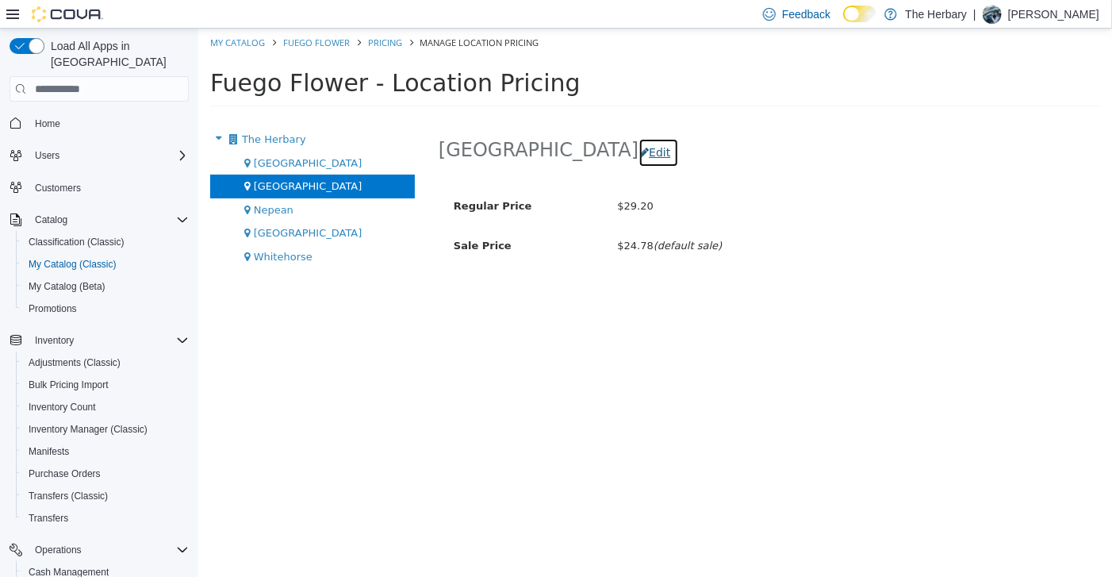
click at [638, 150] on button "Edit" at bounding box center [658, 152] width 40 height 29
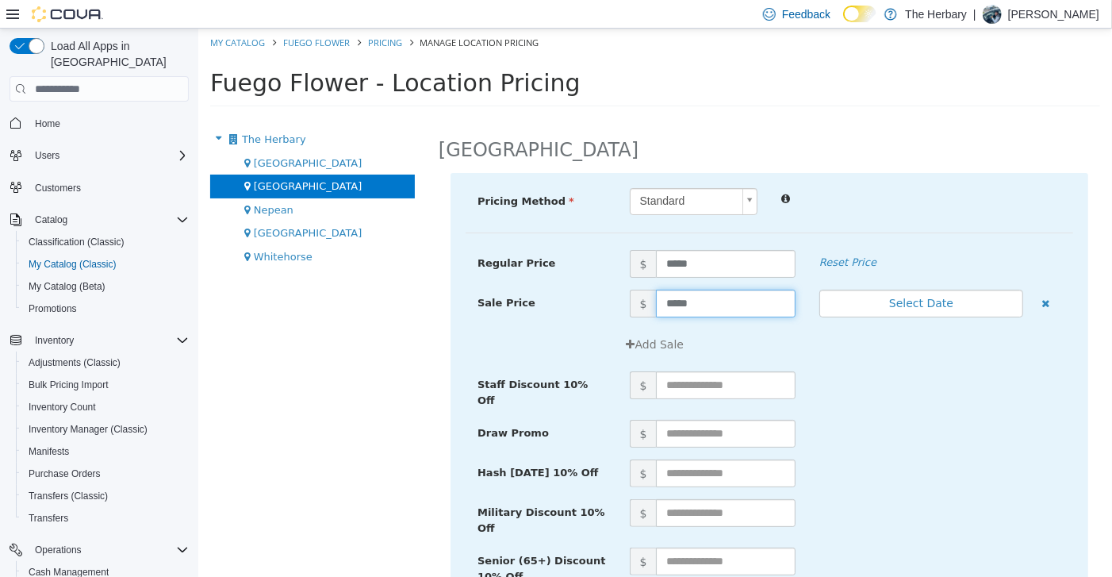
click at [713, 302] on input "*****" at bounding box center [724, 304] width 139 height 28
type input "*****"
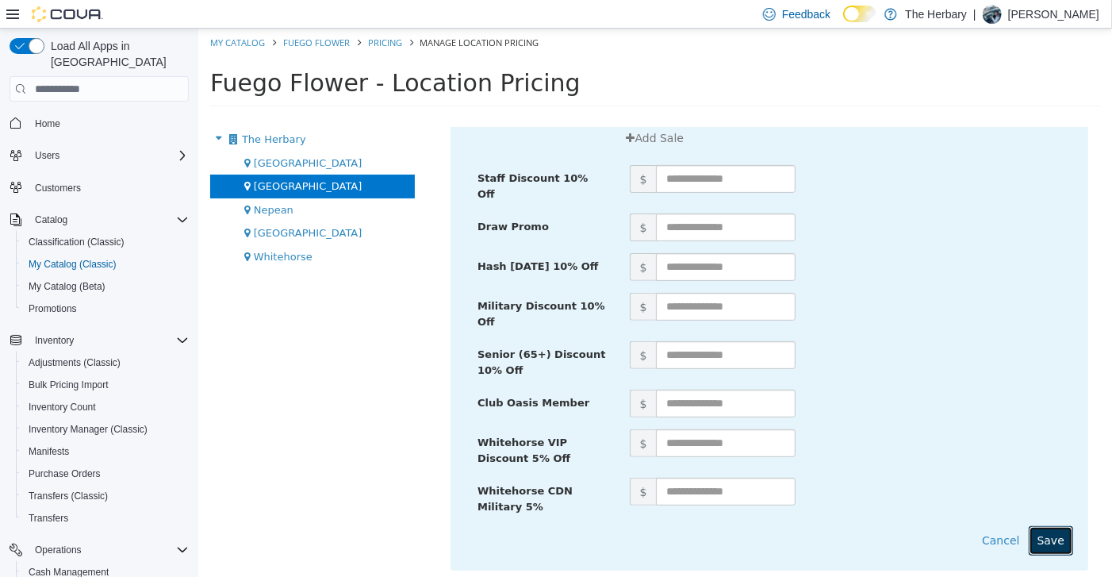
click at [1034, 526] on button "Save" at bounding box center [1050, 540] width 44 height 29
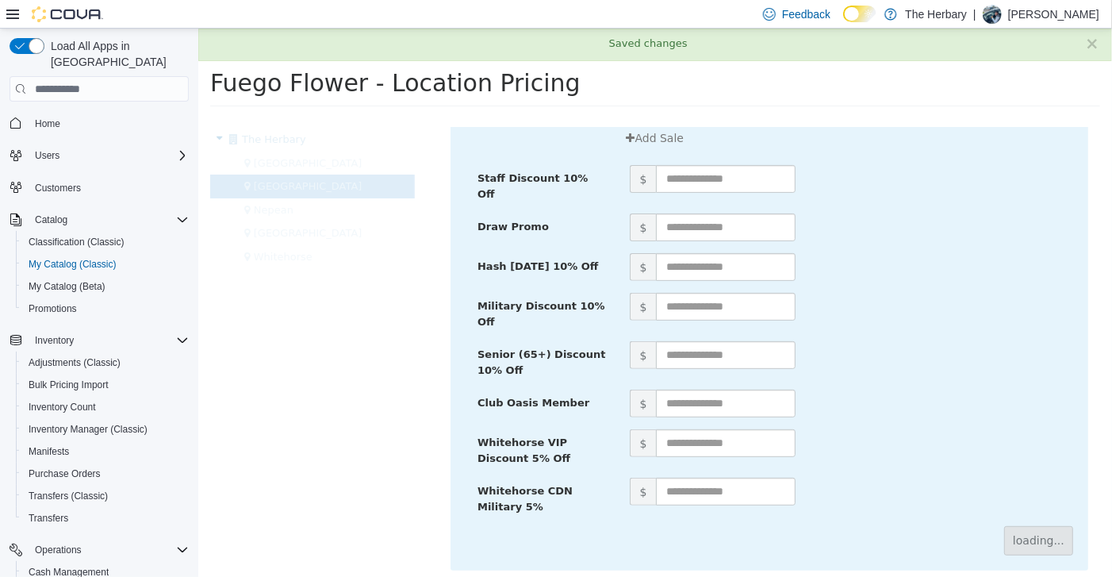
scroll to position [0, 0]
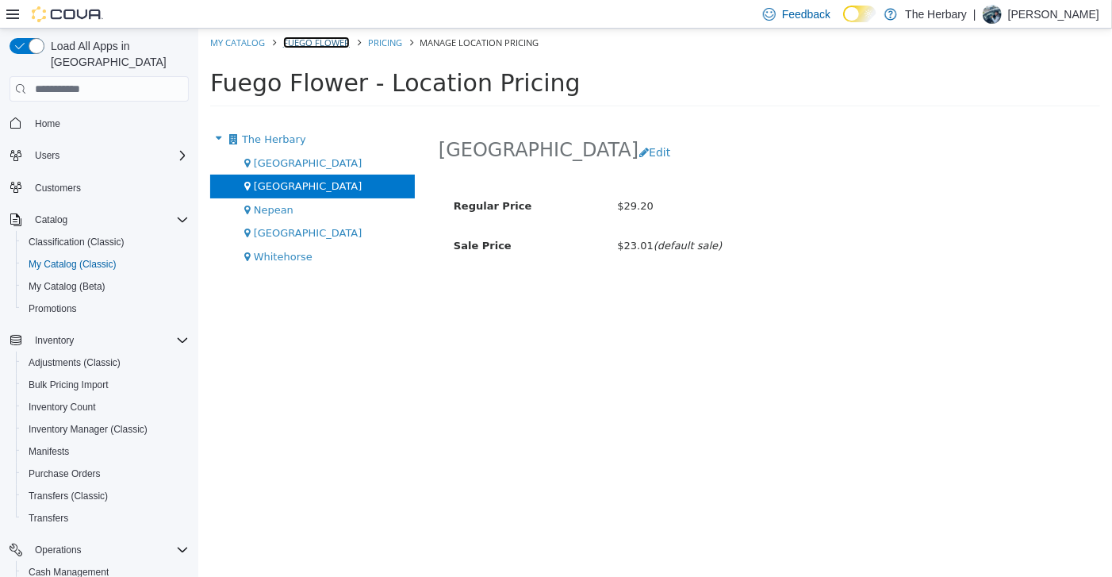
click at [320, 44] on link "Fuego Flower" at bounding box center [315, 42] width 67 height 12
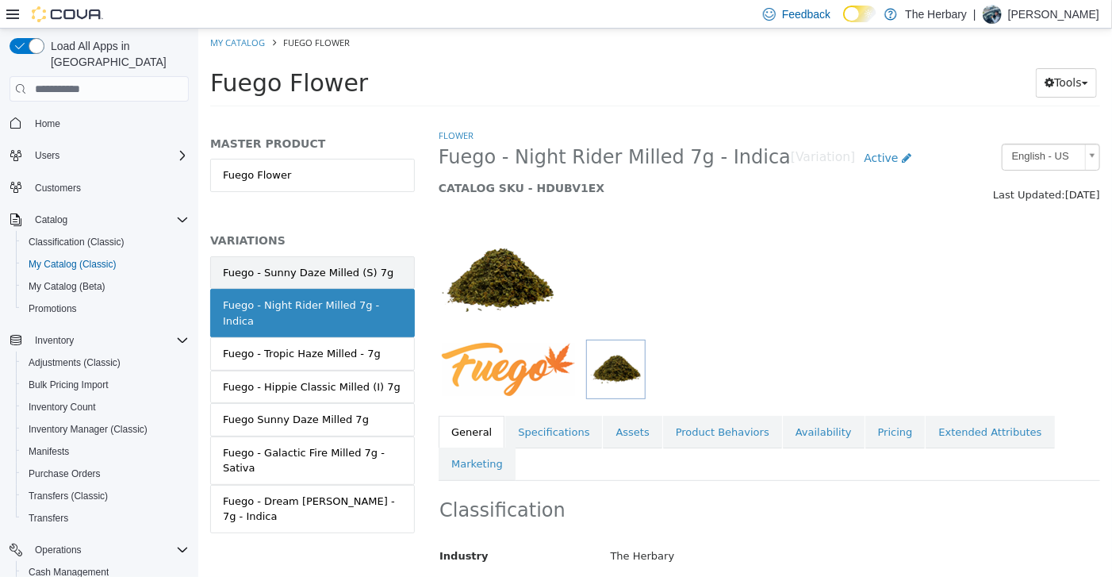
click at [363, 261] on link "Fuego - Sunny Daze Milled (S) 7g" at bounding box center [311, 272] width 205 height 33
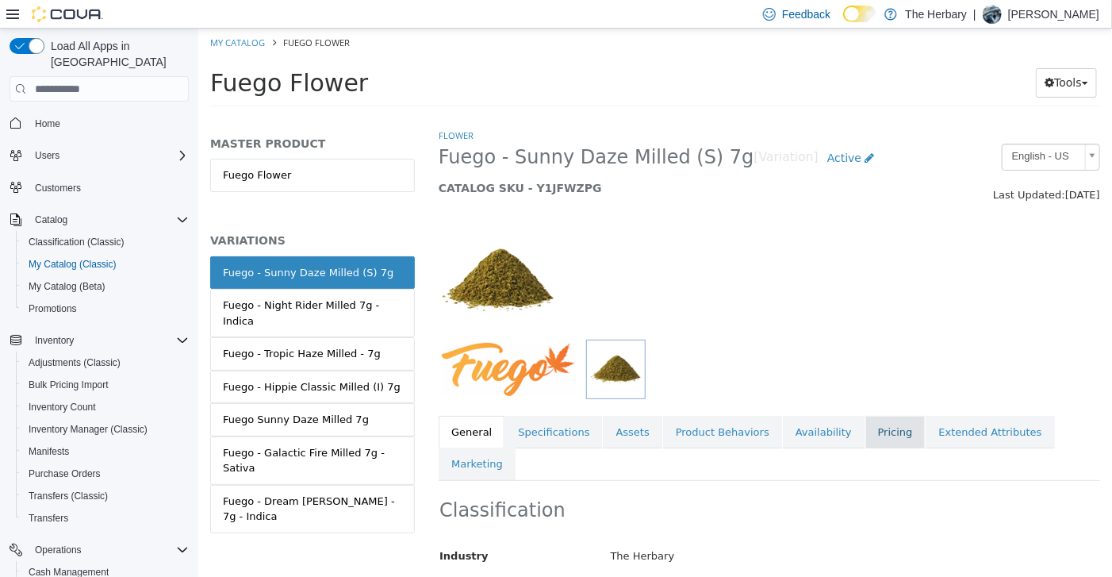
click at [865, 436] on link "Pricing" at bounding box center [895, 432] width 60 height 33
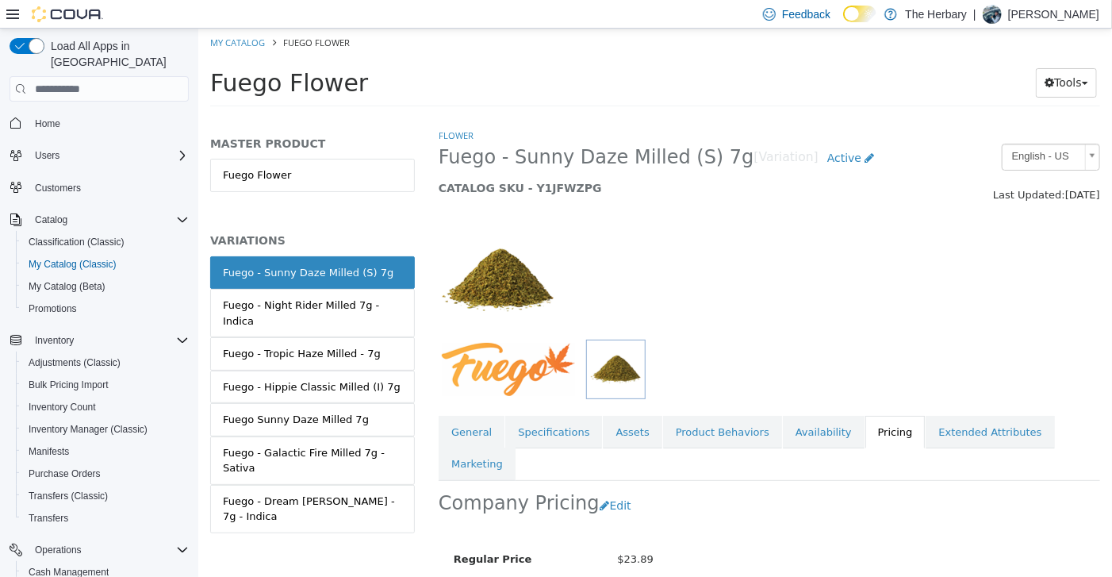
scroll to position [117, 0]
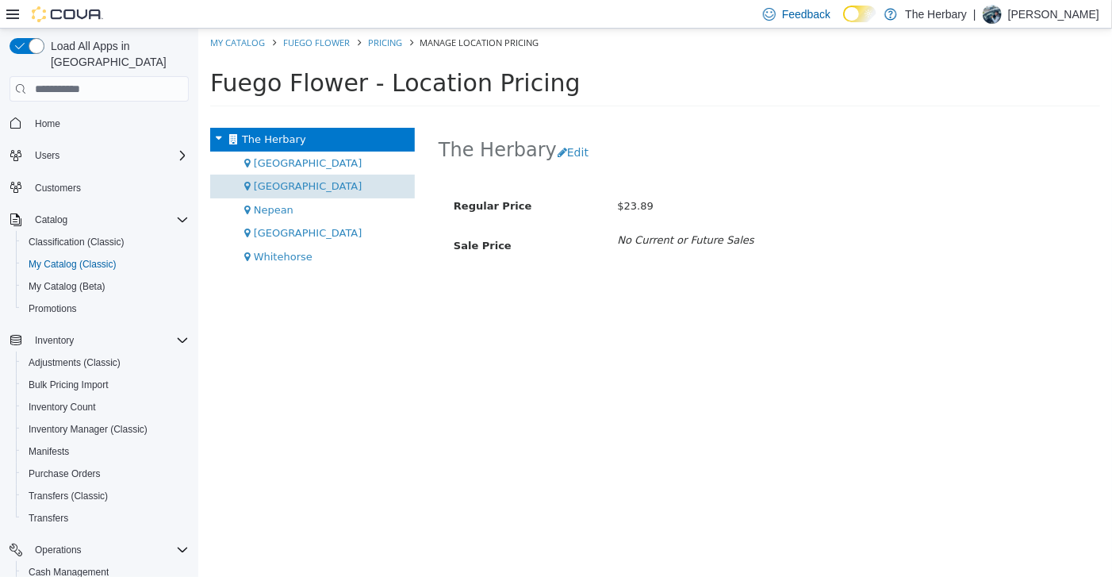
click at [293, 182] on div "[GEOGRAPHIC_DATA]" at bounding box center [311, 187] width 205 height 24
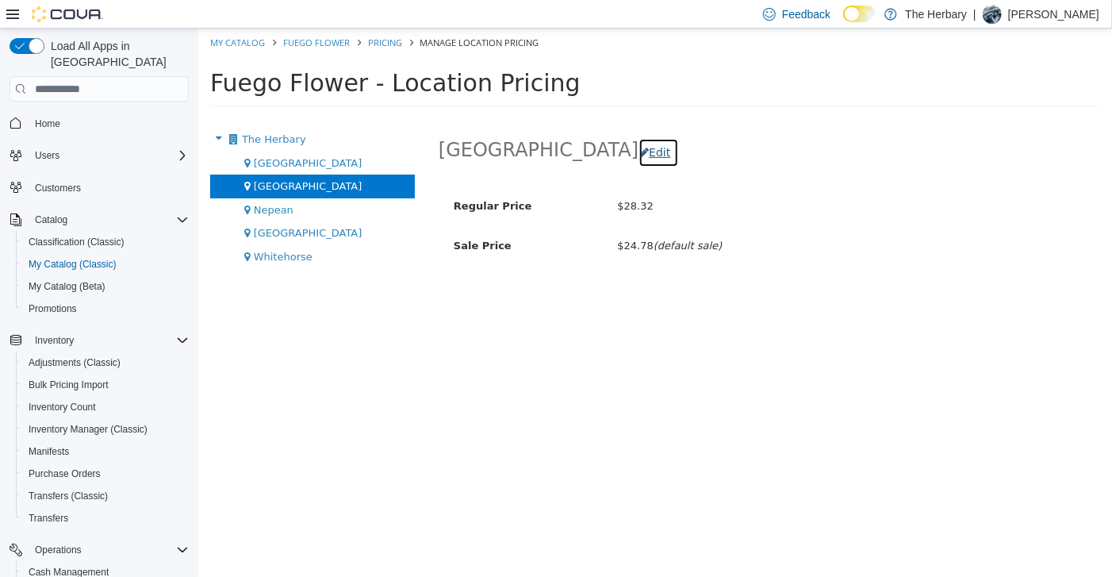
click at [638, 153] on button "Edit" at bounding box center [658, 152] width 40 height 29
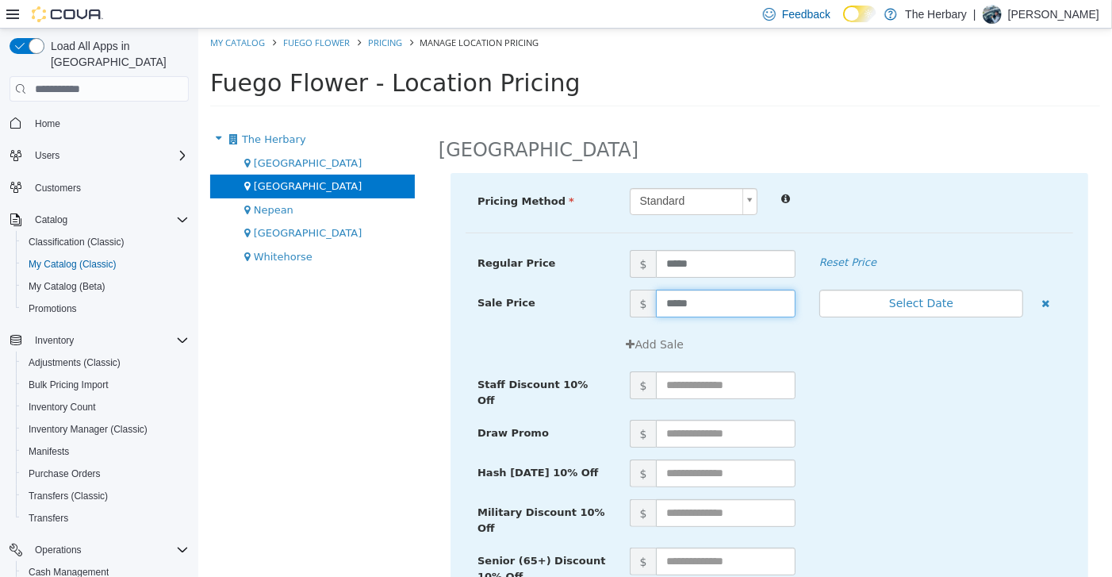
click at [732, 308] on input "*****" at bounding box center [724, 304] width 139 height 28
type input "*****"
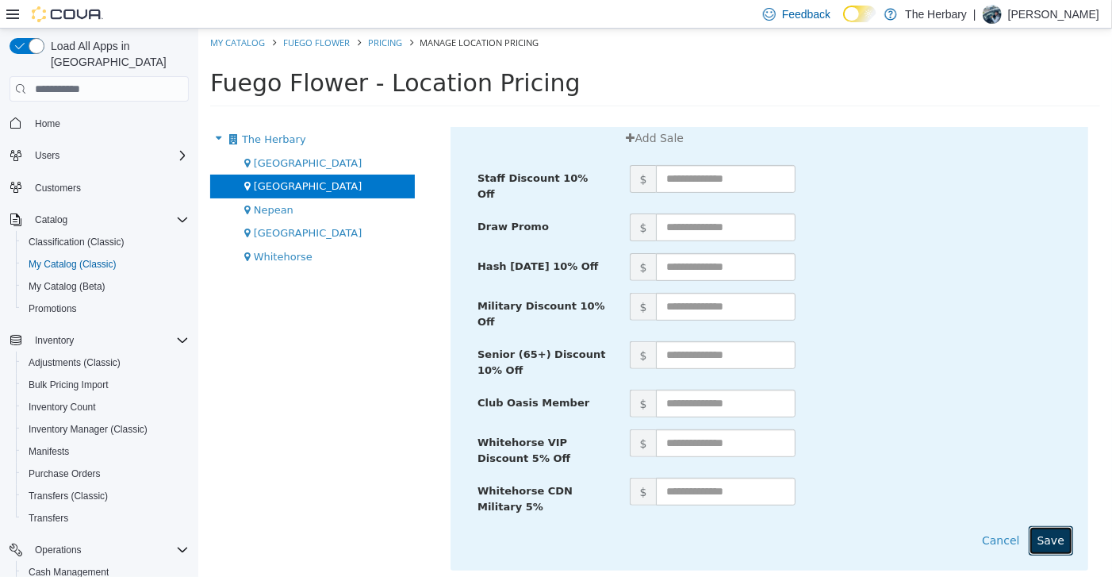
click at [1035, 526] on button "Save" at bounding box center [1050, 540] width 44 height 29
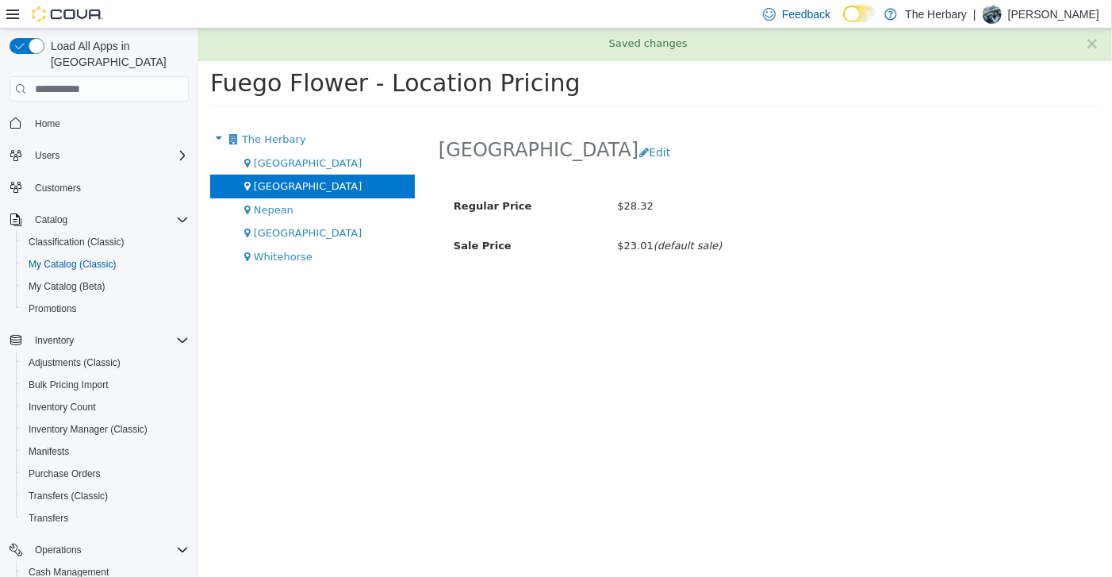
scroll to position [0, 0]
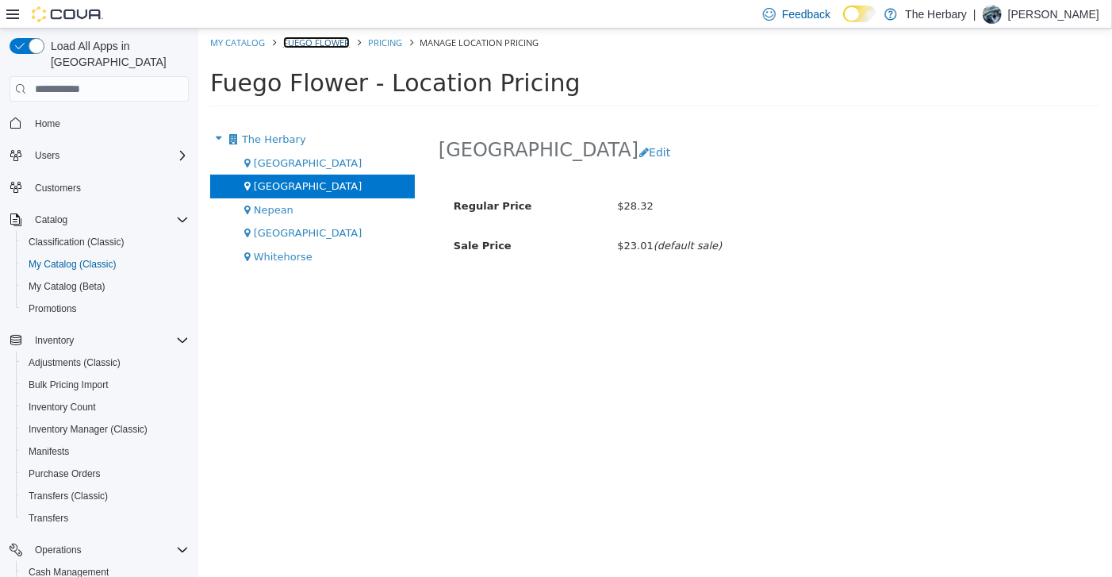
click at [300, 39] on link "Fuego Flower" at bounding box center [315, 42] width 67 height 12
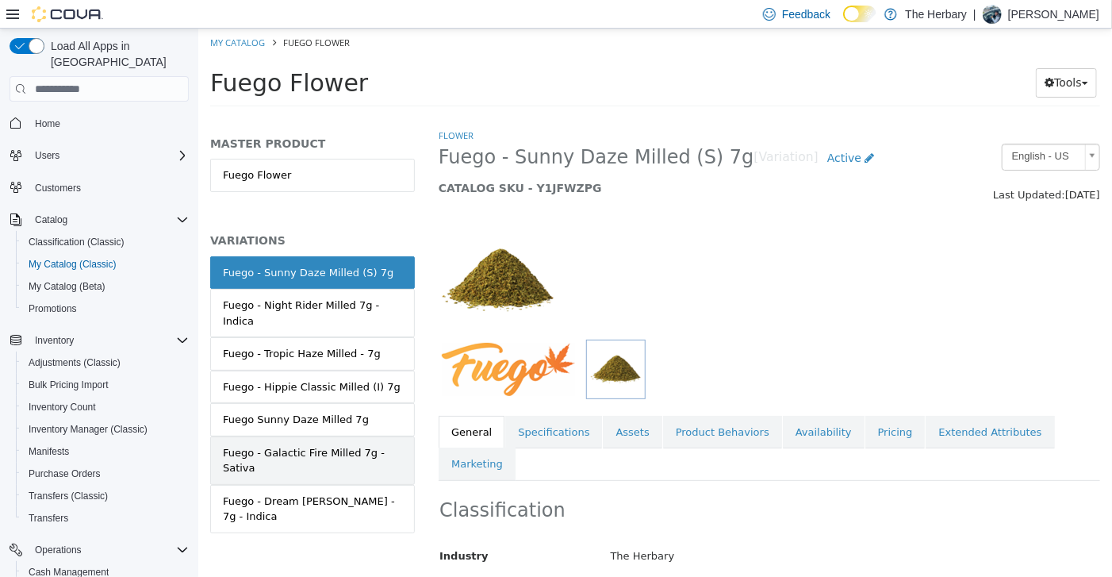
click at [349, 445] on div "Fuego - Galactic Fire Milled 7g - Sativa" at bounding box center [311, 460] width 179 height 31
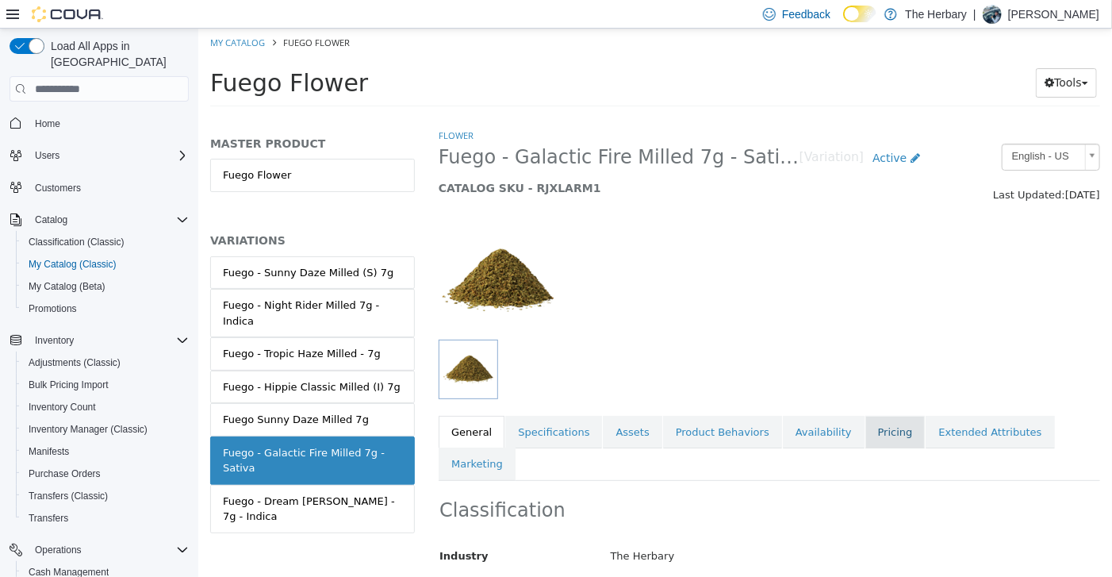
click at [865, 427] on link "Pricing" at bounding box center [895, 432] width 60 height 33
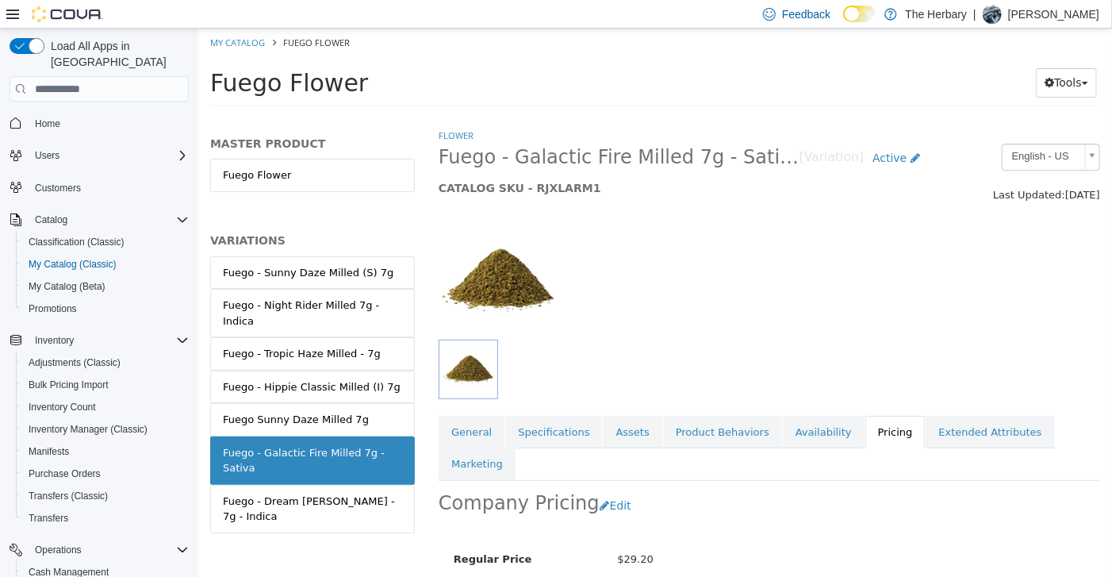
scroll to position [117, 0]
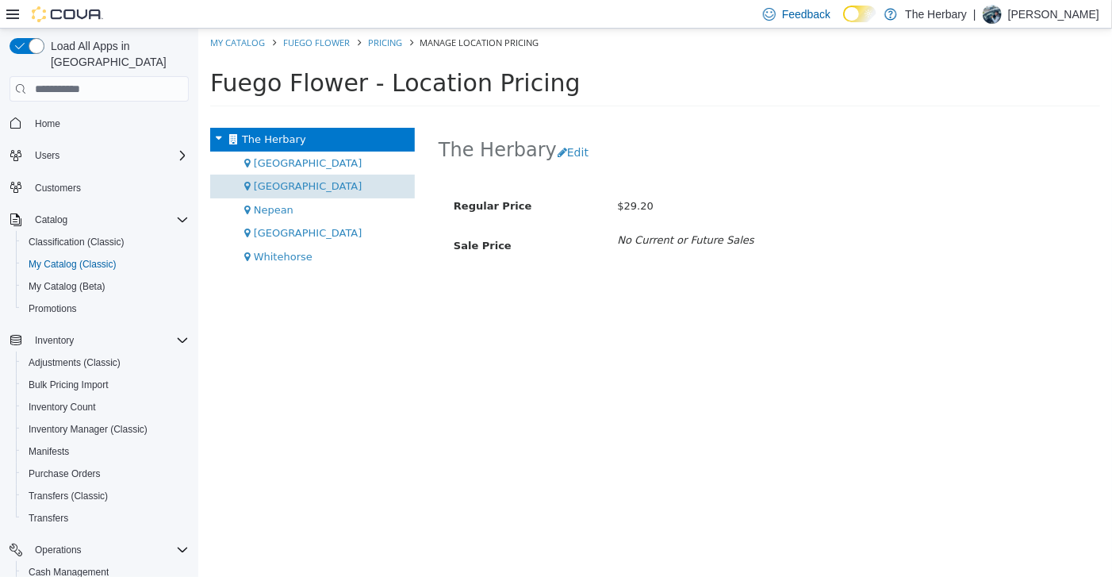
click at [343, 186] on div "[GEOGRAPHIC_DATA]" at bounding box center [311, 187] width 205 height 24
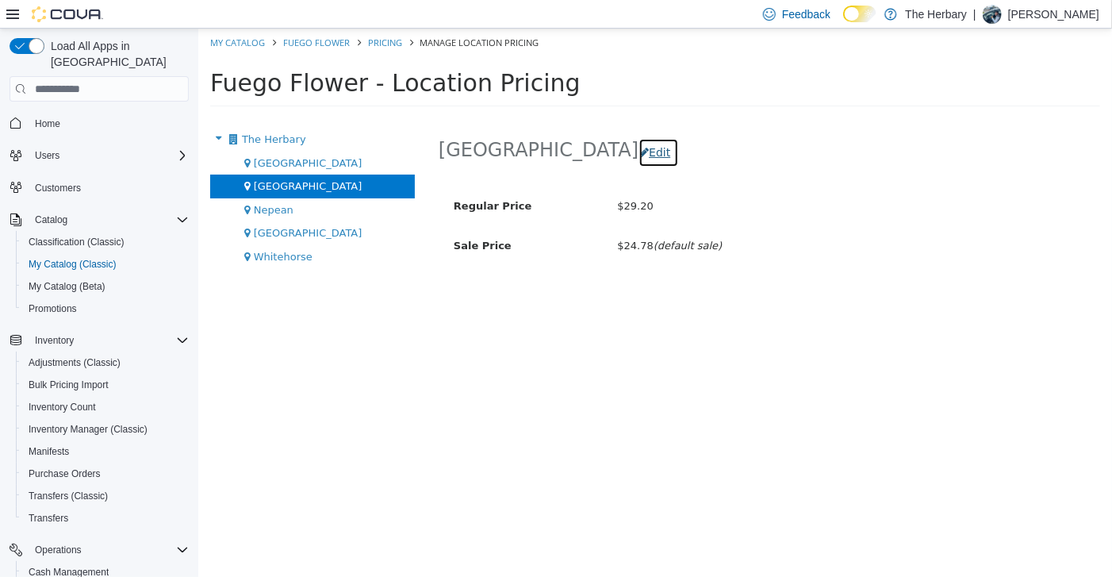
click at [638, 151] on button "Edit" at bounding box center [658, 152] width 40 height 29
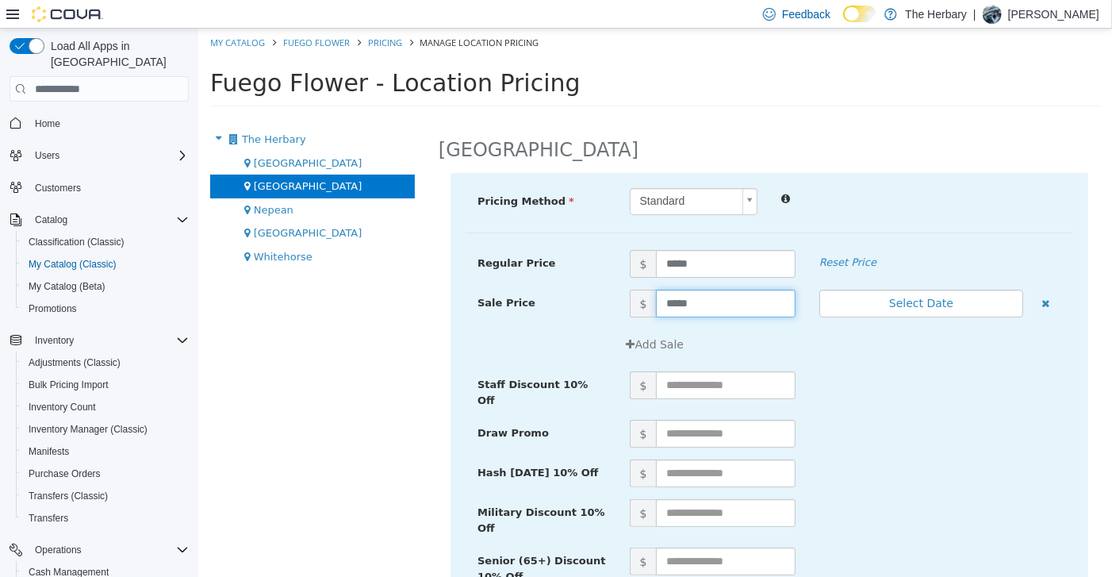
click at [744, 313] on input "*****" at bounding box center [724, 304] width 139 height 28
type input "*****"
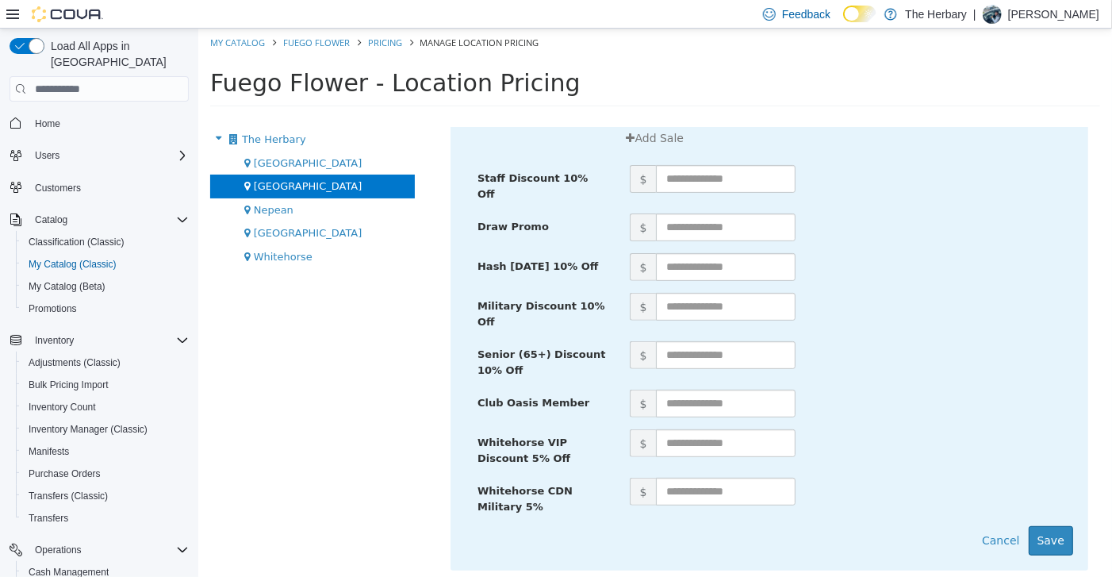
scroll to position [206, 0]
click at [1036, 528] on button "Save" at bounding box center [1050, 541] width 44 height 29
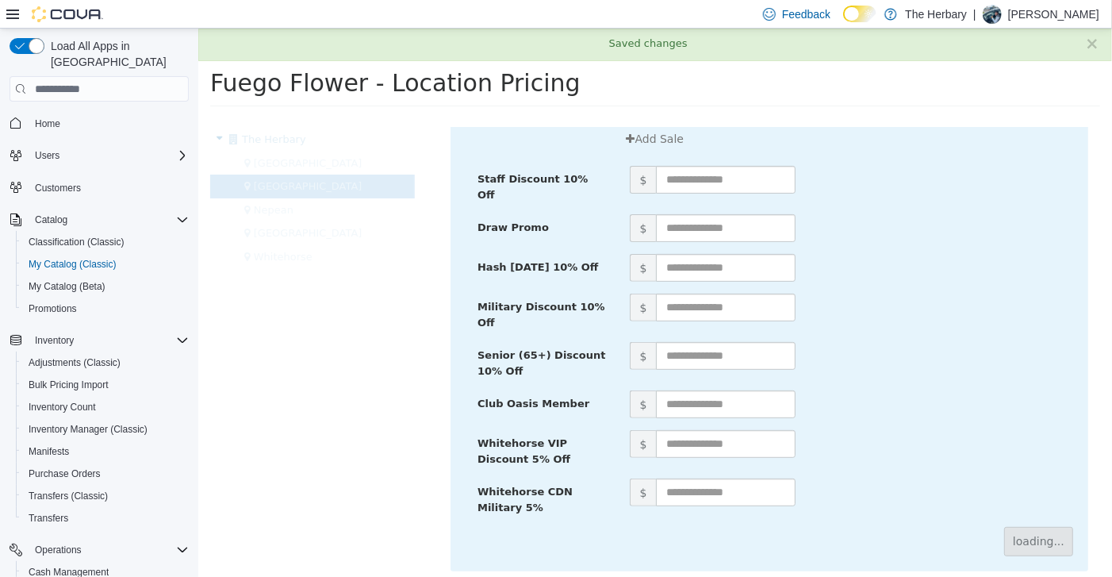
scroll to position [0, 0]
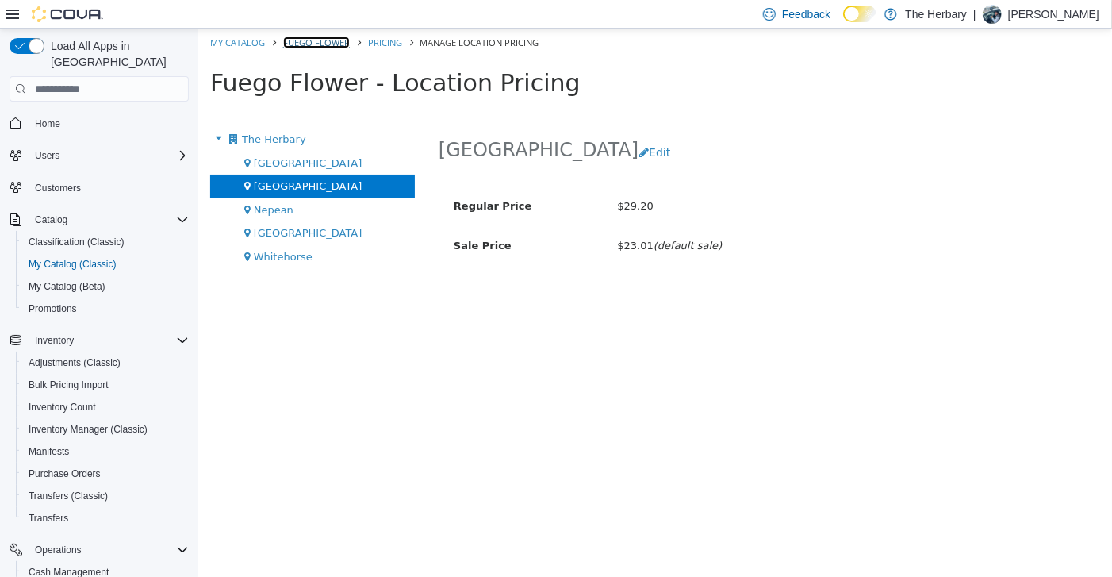
click at [308, 45] on link "Fuego Flower" at bounding box center [315, 42] width 67 height 12
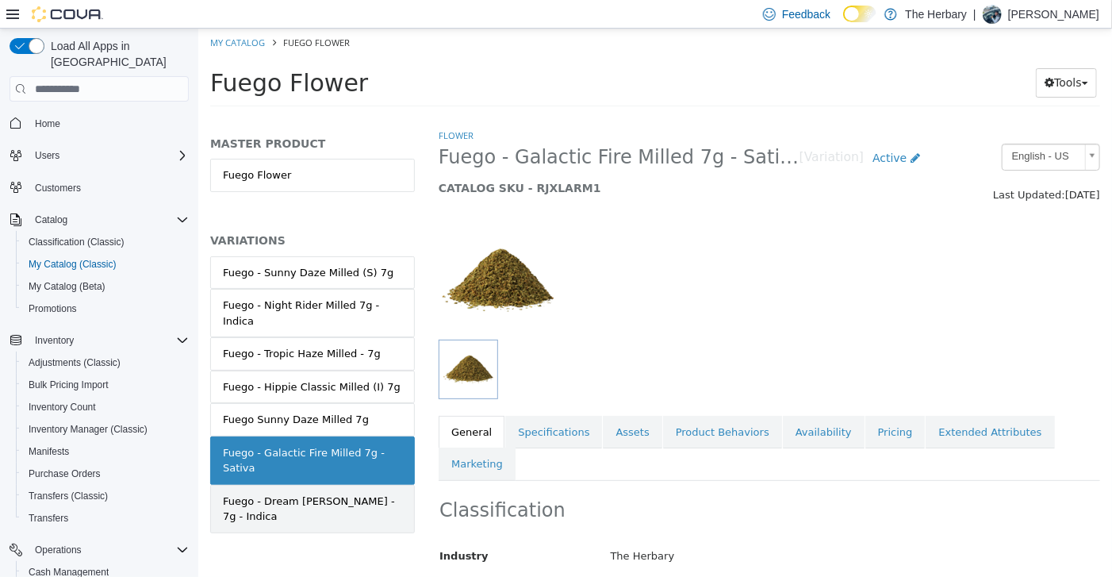
click at [345, 494] on div "Fuego - Dream [PERSON_NAME] - 7g - Indica" at bounding box center [311, 509] width 179 height 31
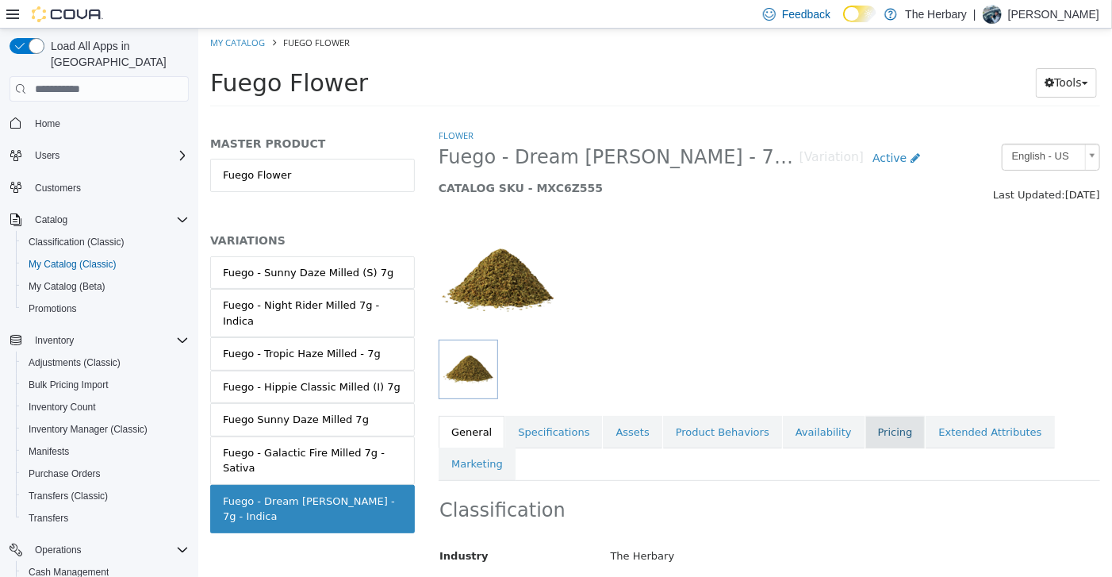
click at [865, 436] on link "Pricing" at bounding box center [895, 432] width 60 height 33
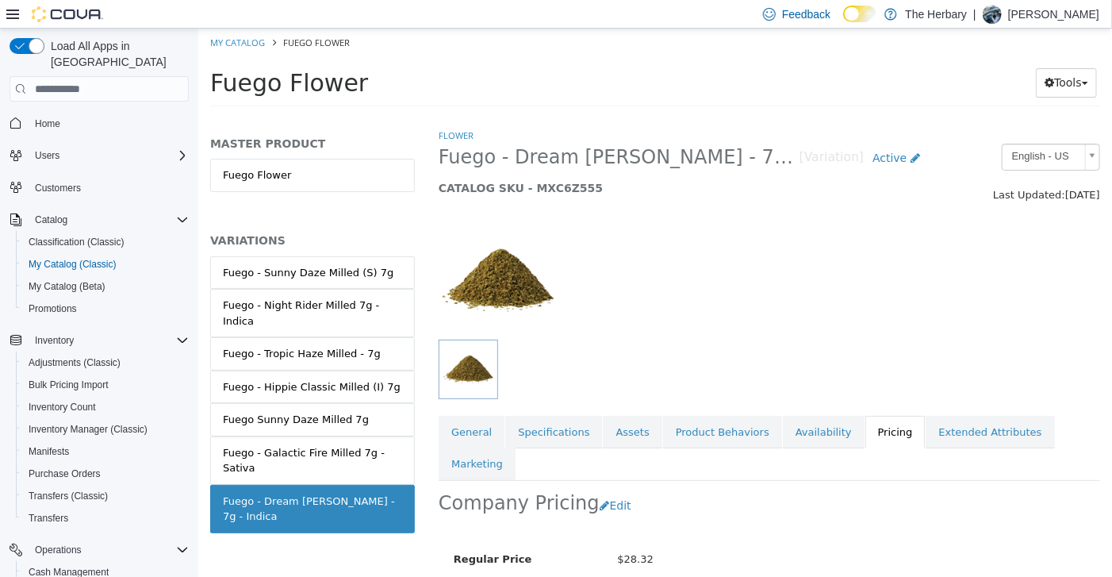
scroll to position [117, 0]
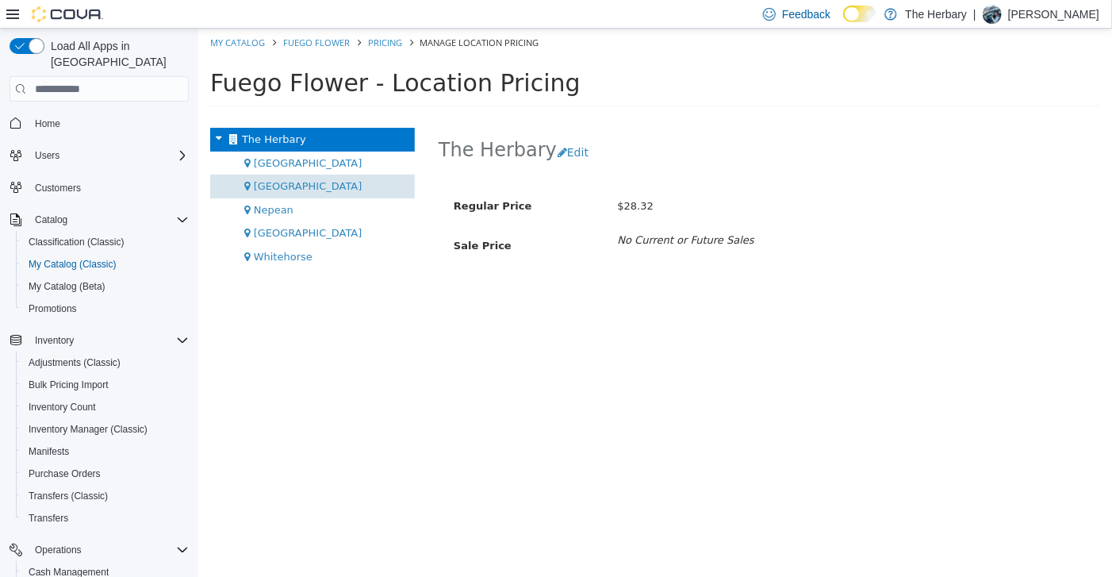
click at [265, 182] on span "[GEOGRAPHIC_DATA]" at bounding box center [307, 186] width 109 height 12
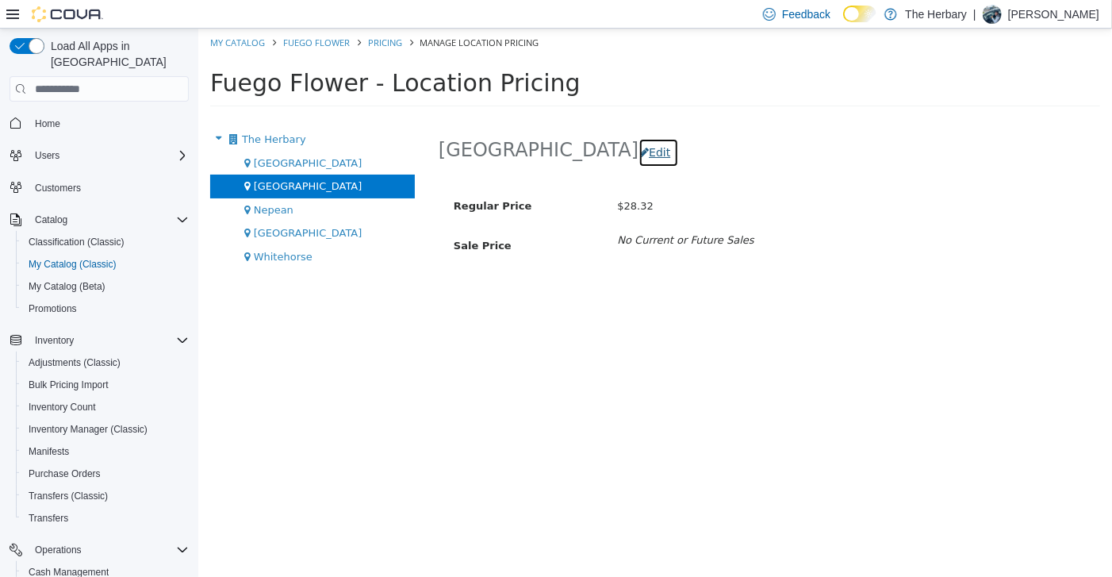
click at [638, 152] on button "Edit" at bounding box center [658, 152] width 40 height 29
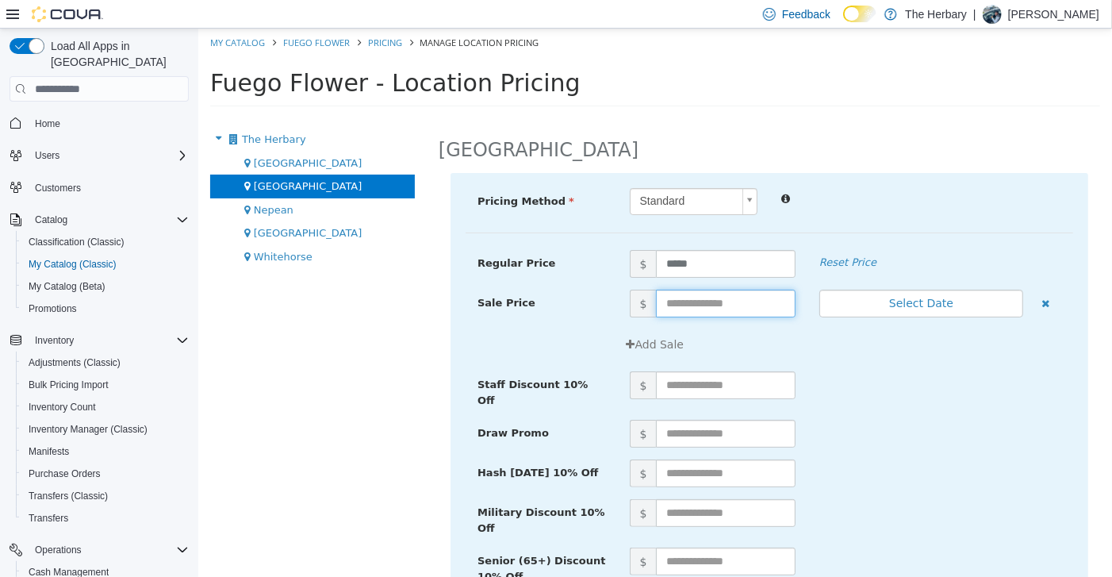
click at [713, 309] on input "text" at bounding box center [724, 304] width 139 height 28
type input "*****"
click at [1031, 461] on div "$" at bounding box center [845, 473] width 456 height 28
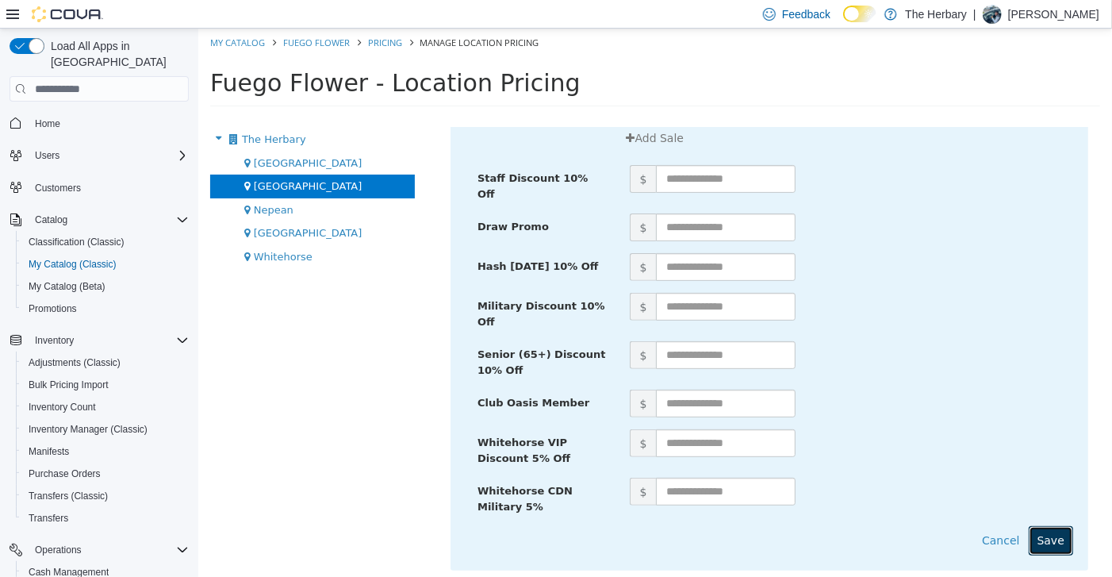
click at [1047, 526] on button "Save" at bounding box center [1050, 540] width 44 height 29
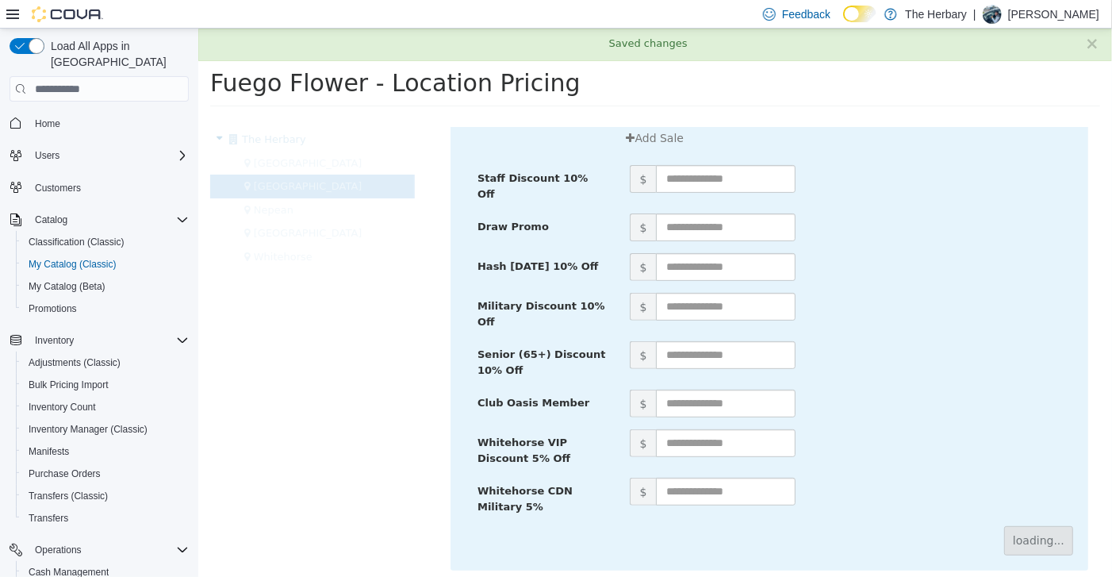
scroll to position [0, 0]
